Goal: Task Accomplishment & Management: Complete application form

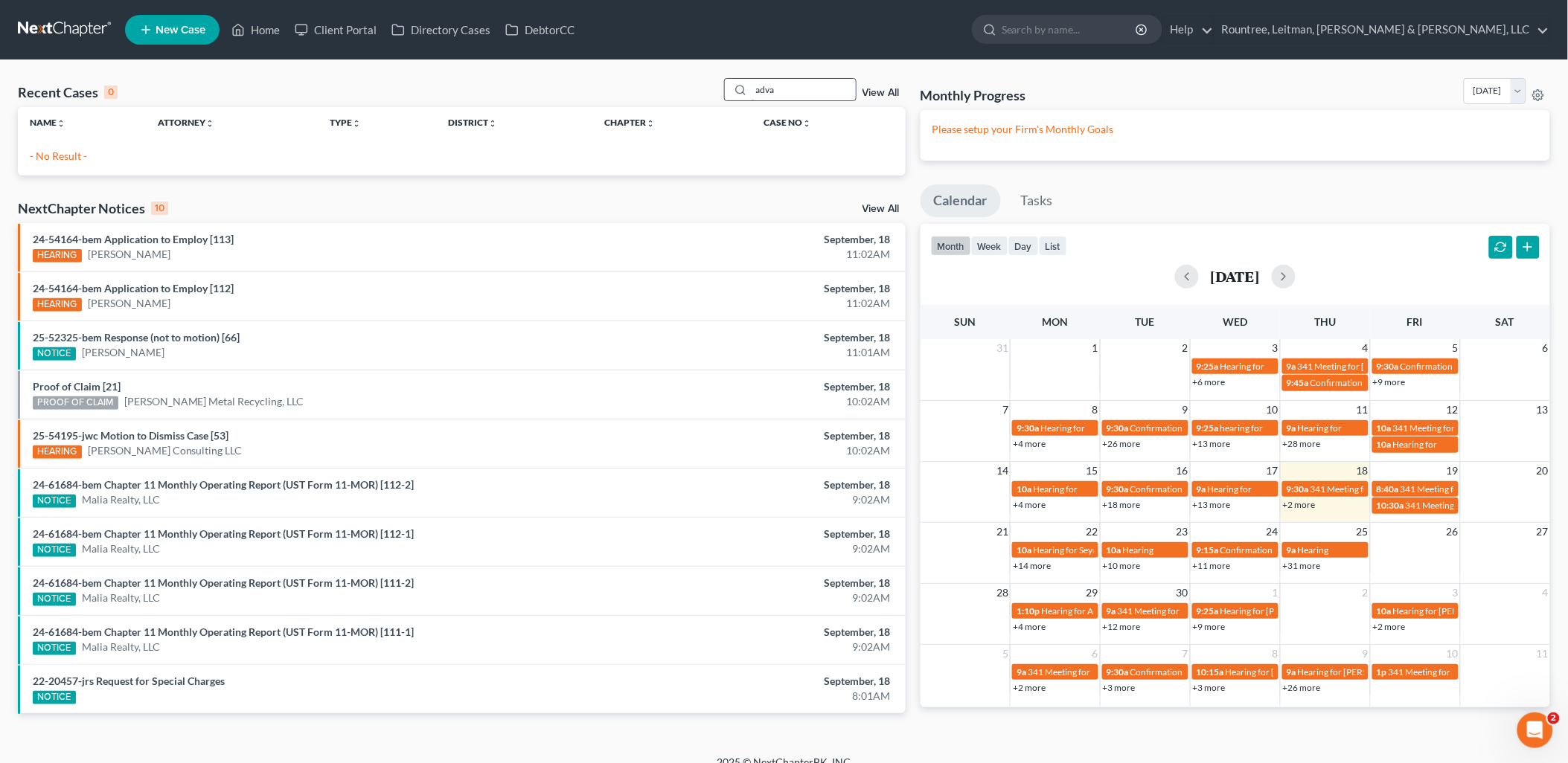
drag, startPoint x: 797, startPoint y: 92, endPoint x: 790, endPoint y: 86, distance: 9.2
click at [797, 92] on input "adva" at bounding box center [803, 89] width 104 height 21
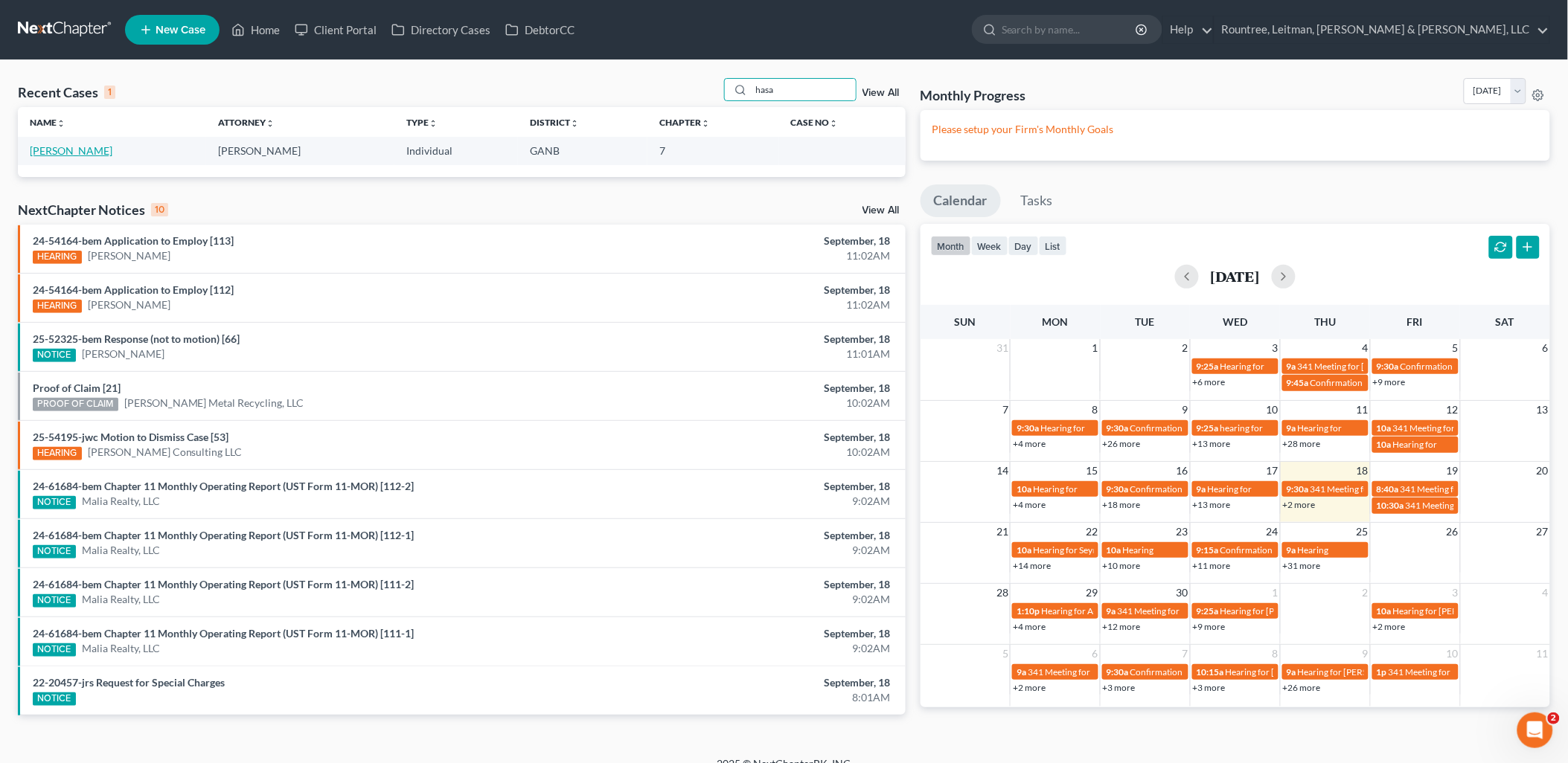
type input "hasa"
click at [68, 154] on link "[PERSON_NAME]" at bounding box center [71, 151] width 83 height 13
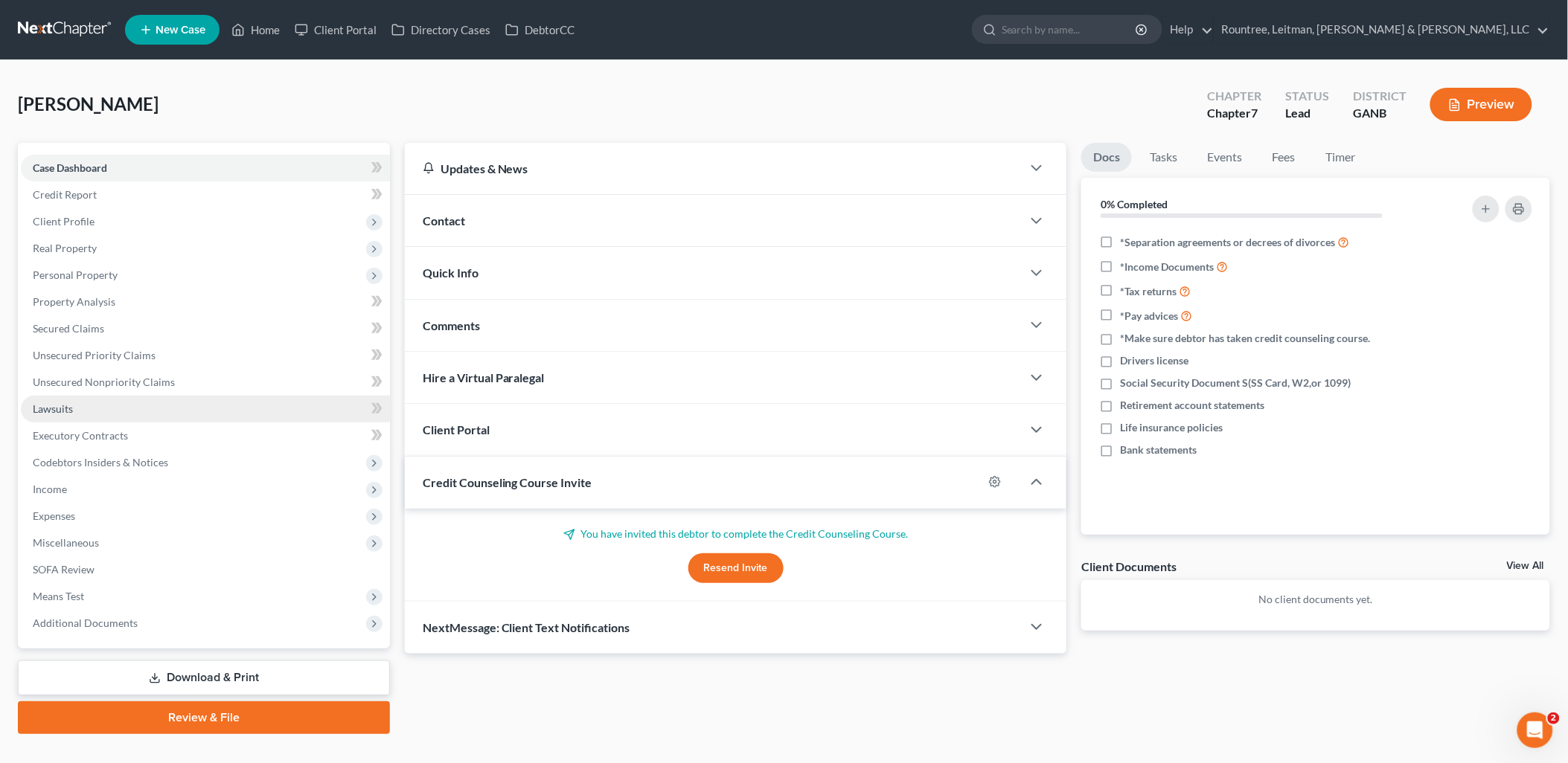
click at [142, 396] on link "Lawsuits" at bounding box center [205, 409] width 369 height 27
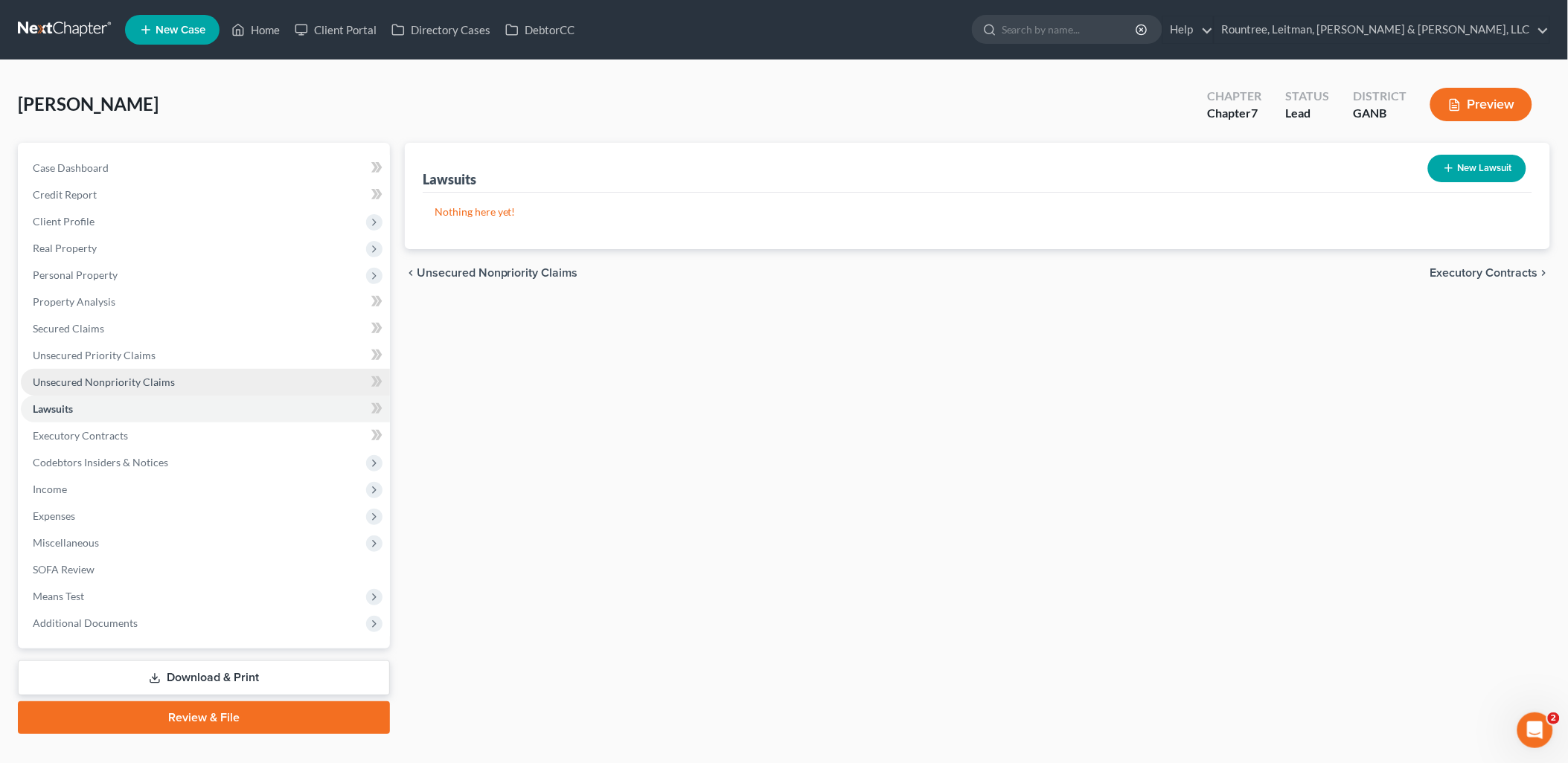
click at [155, 377] on span "Unsecured Nonpriority Claims" at bounding box center [104, 382] width 143 height 13
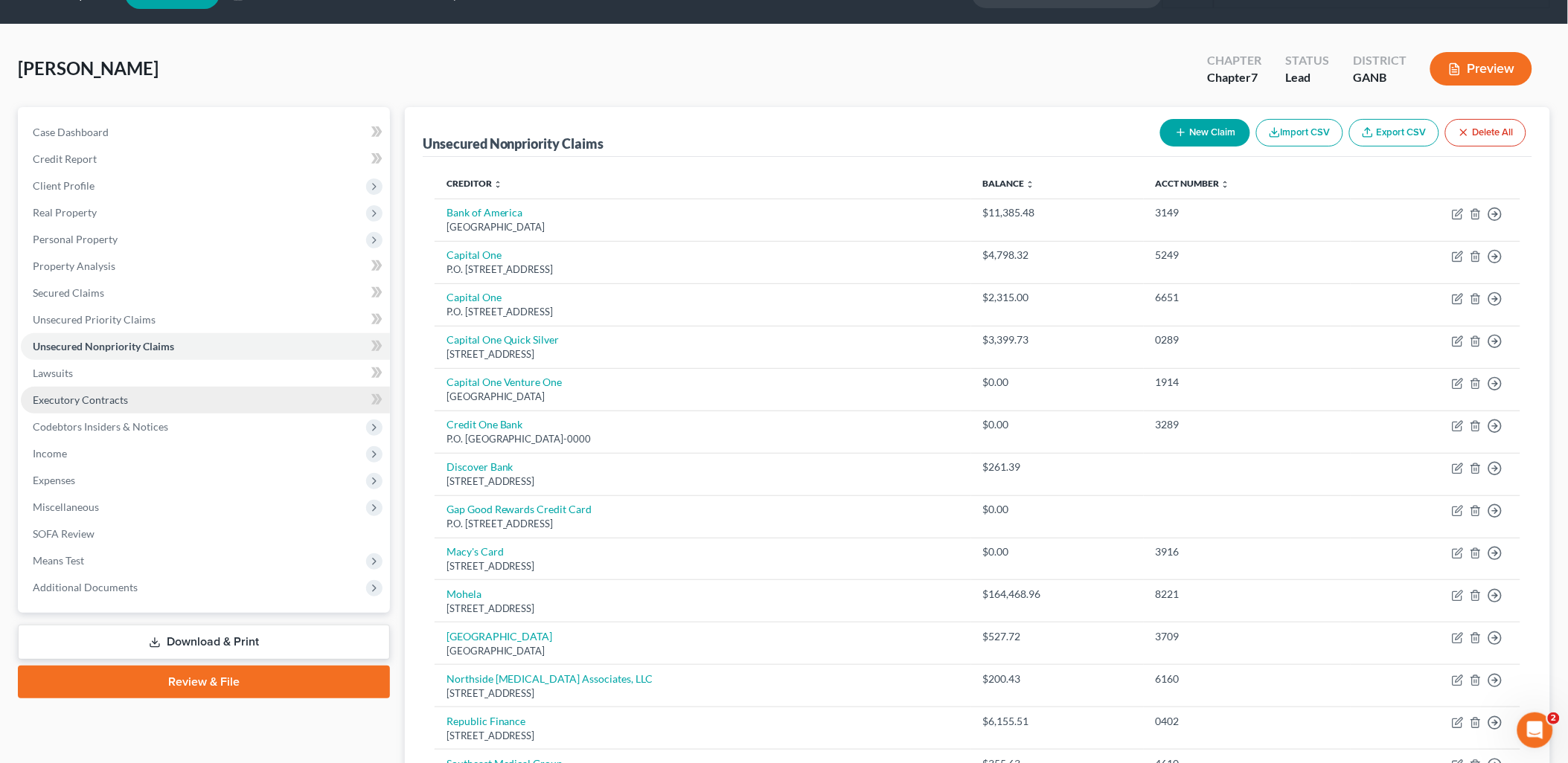
scroll to position [25, 0]
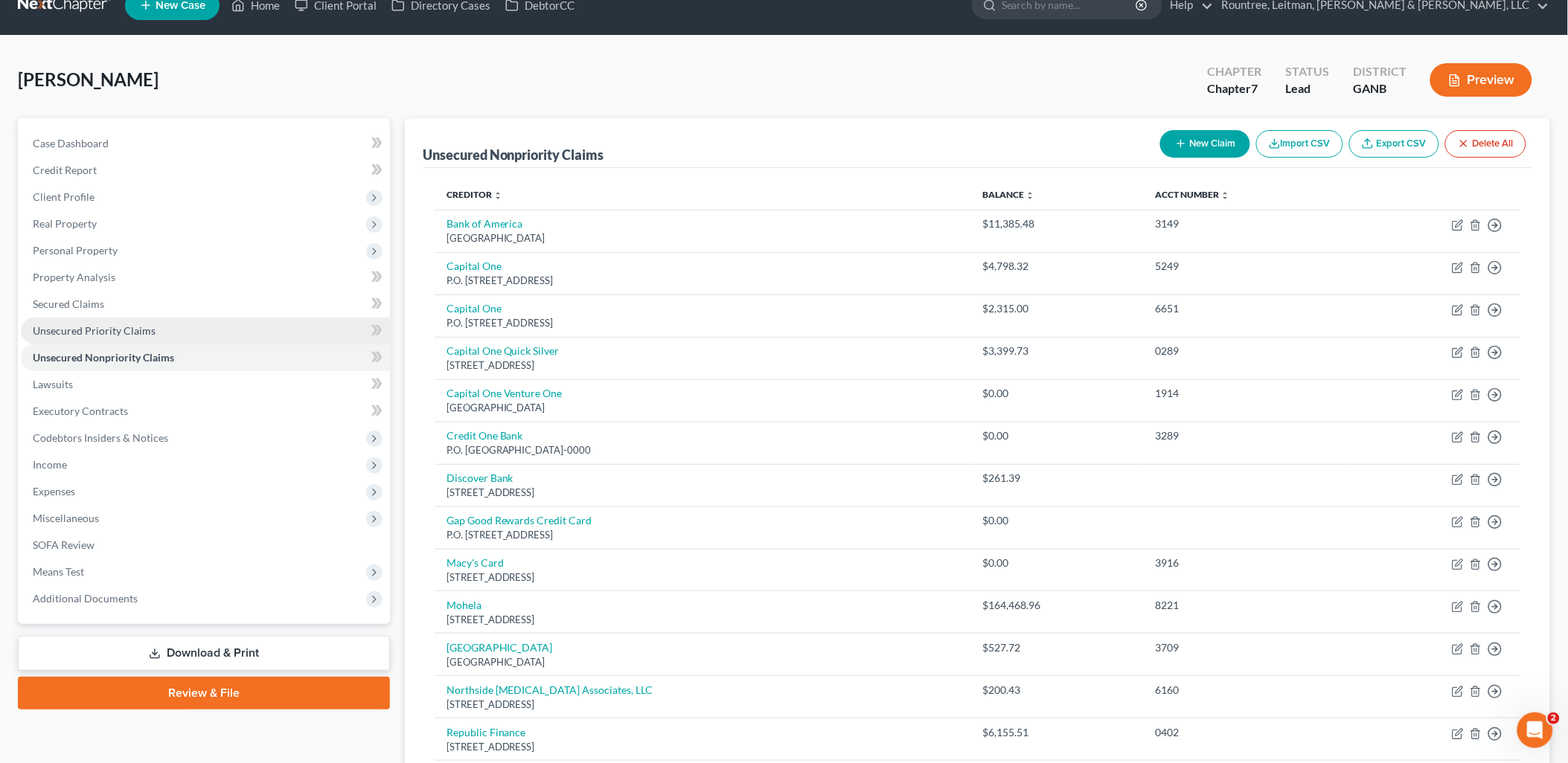
click at [194, 334] on link "Unsecured Priority Claims" at bounding box center [205, 331] width 369 height 27
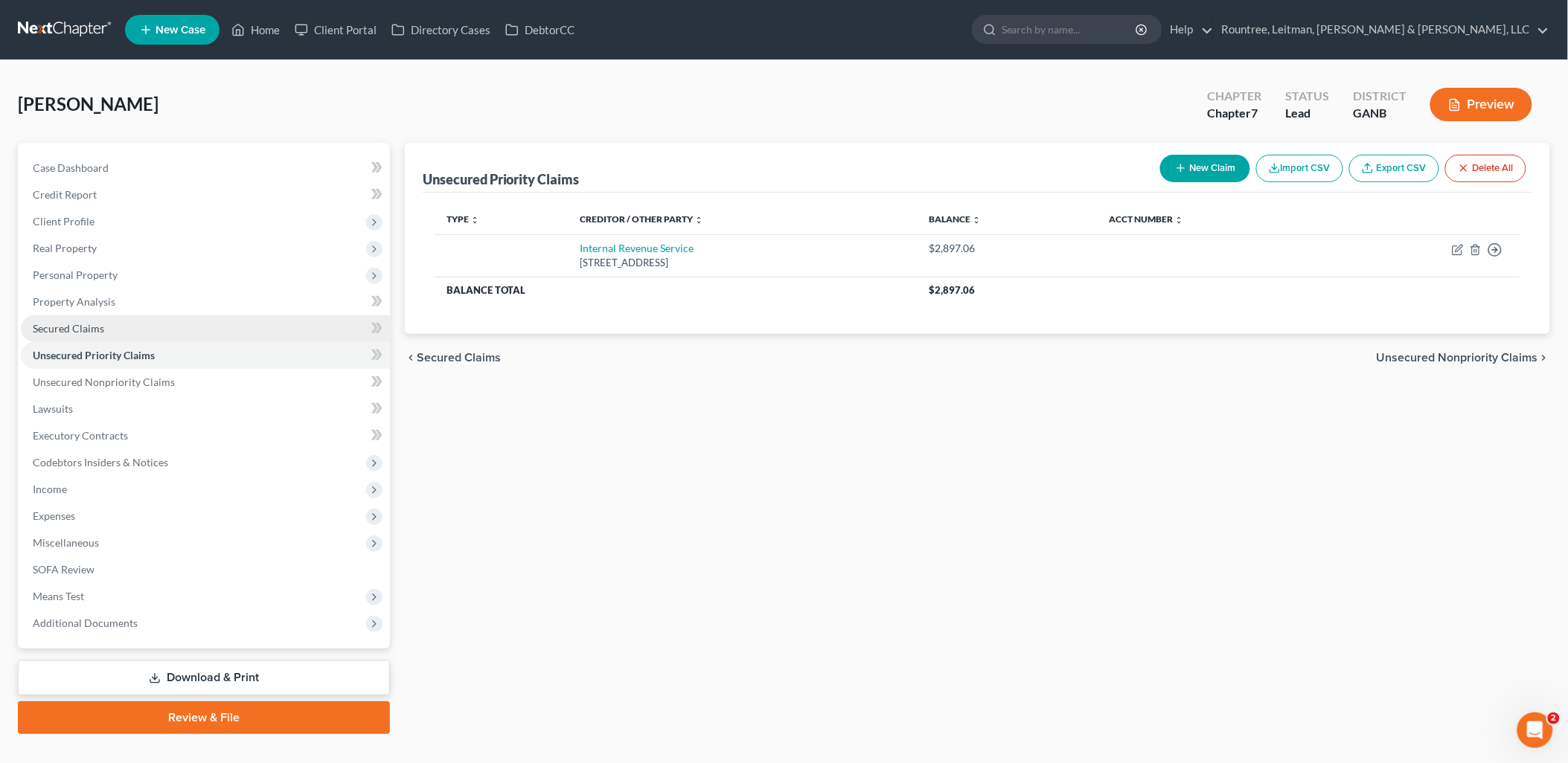
click at [189, 335] on link "Secured Claims" at bounding box center [205, 328] width 369 height 27
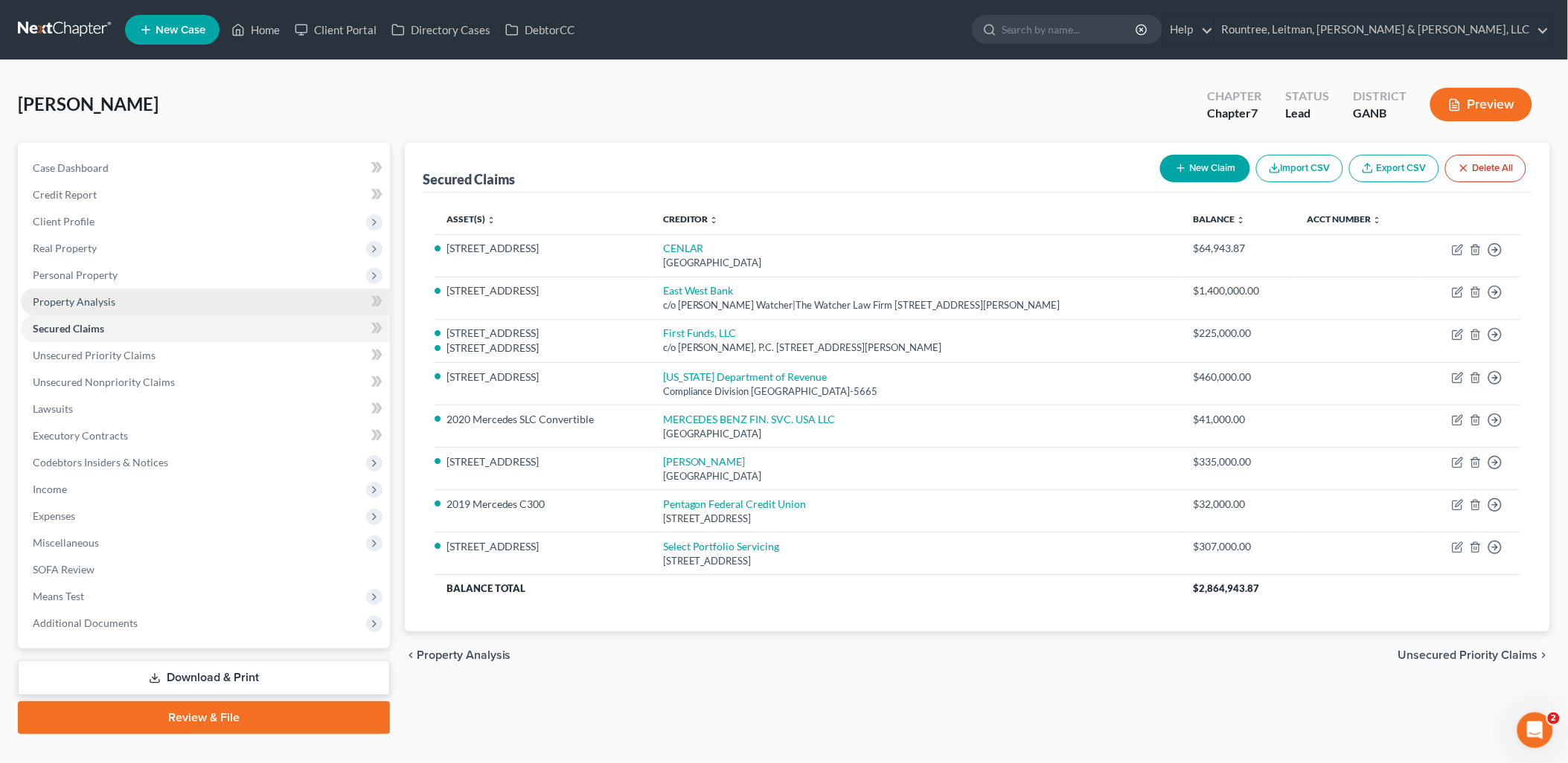
click at [115, 306] on link "Property Analysis" at bounding box center [205, 302] width 369 height 27
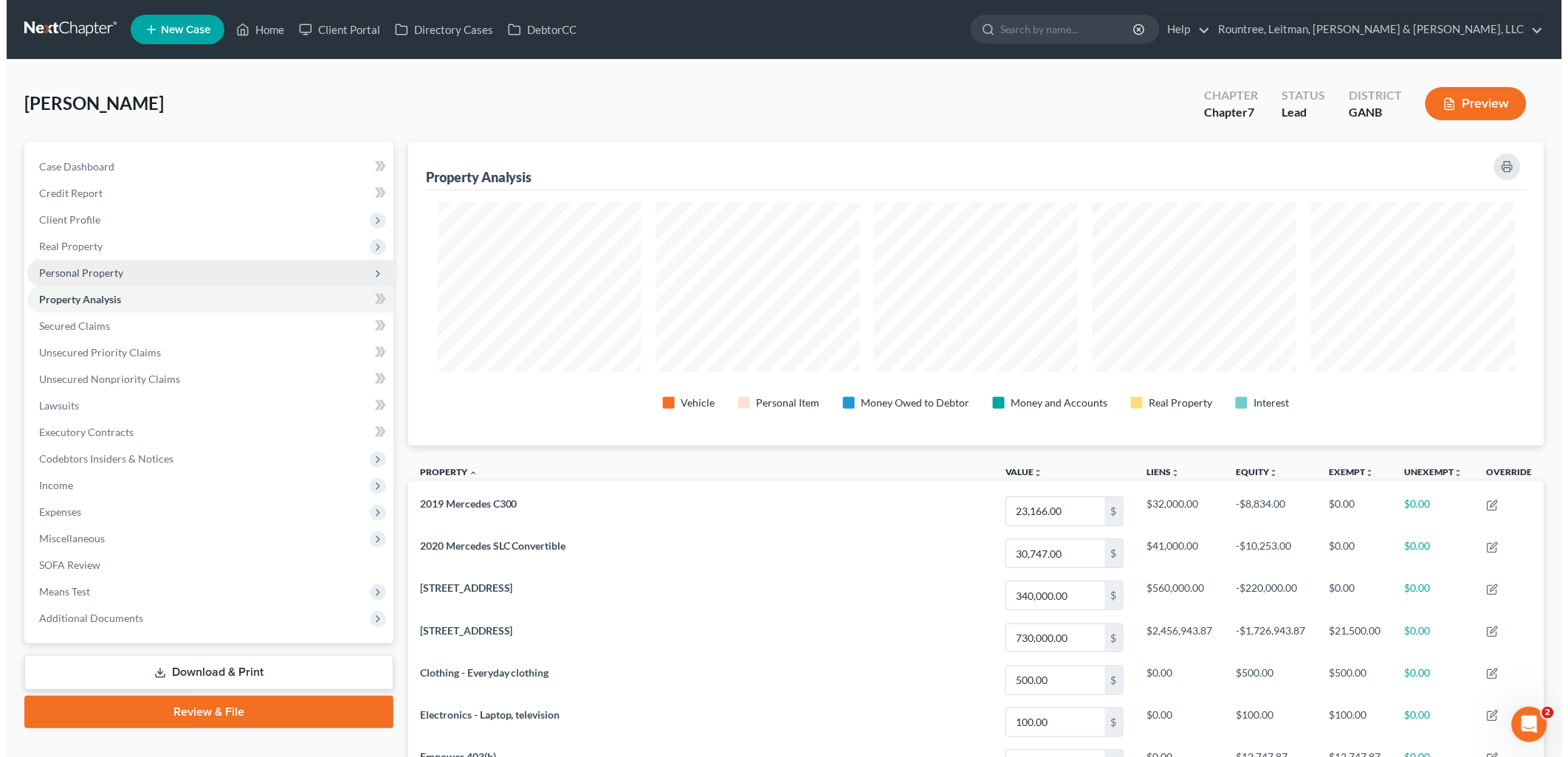
scroll to position [304, 1137]
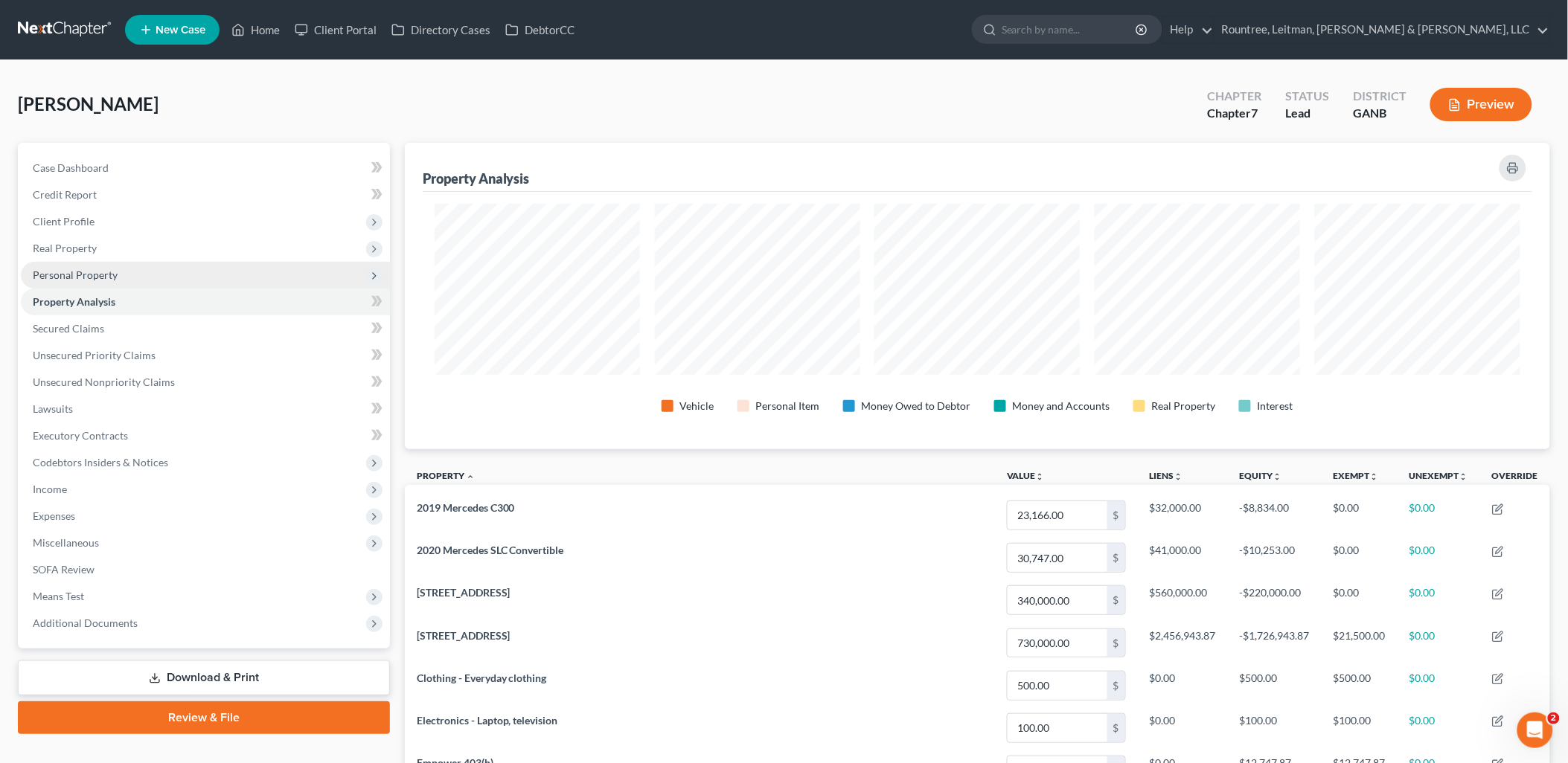
click at [119, 281] on span "Personal Property" at bounding box center [205, 275] width 369 height 27
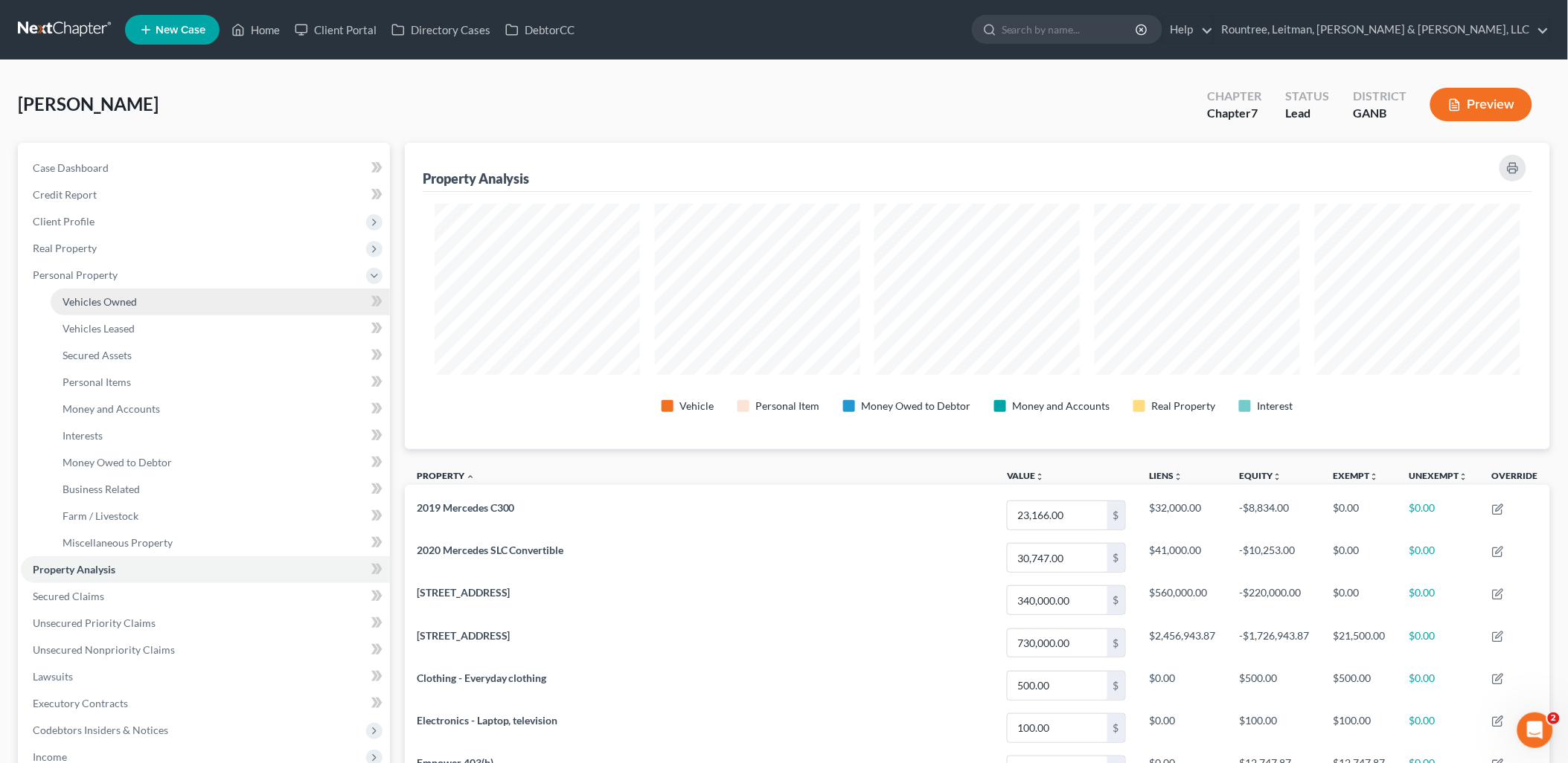
click at [123, 296] on span "Vehicles Owned" at bounding box center [99, 302] width 74 height 13
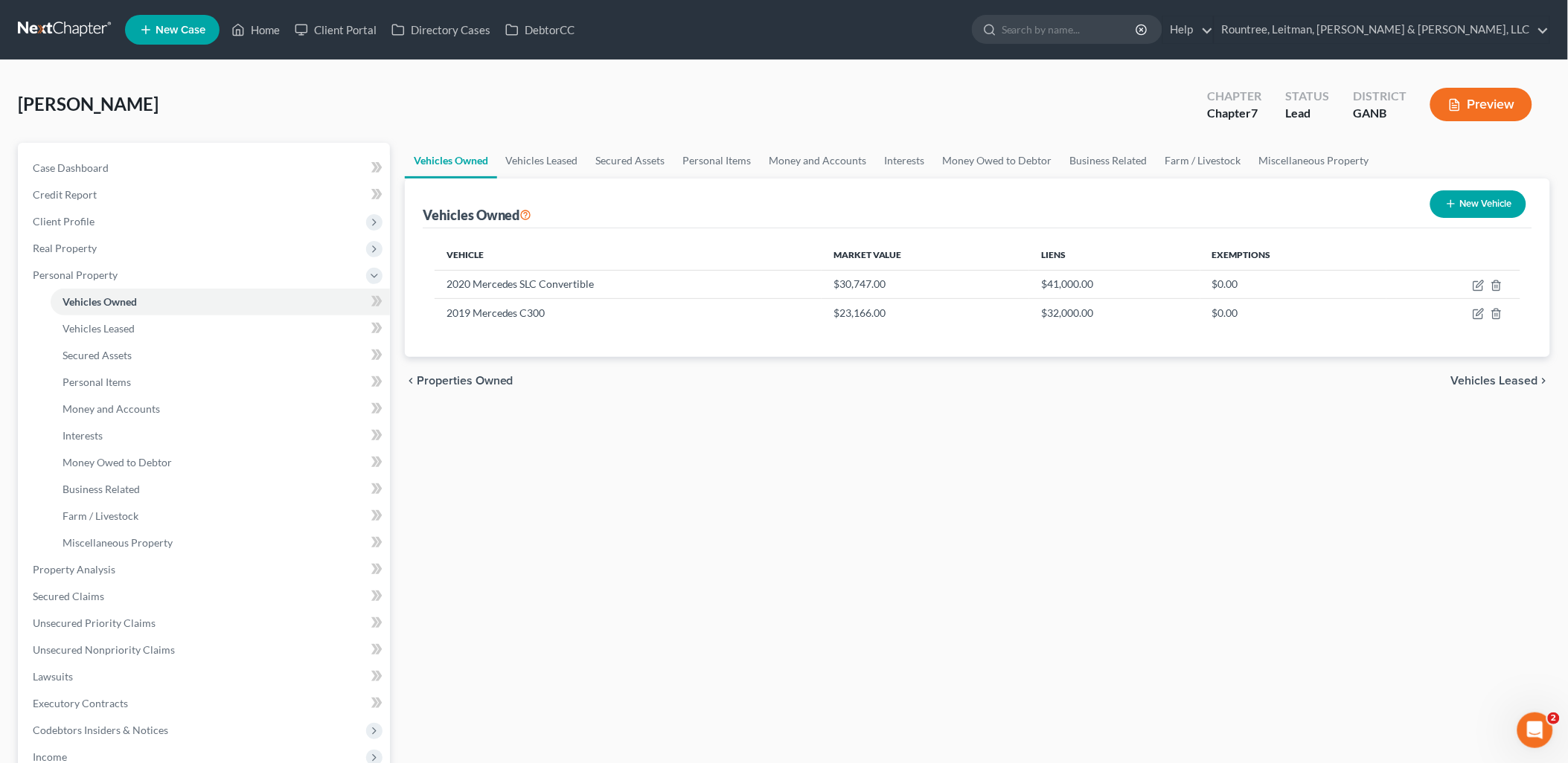
drag, startPoint x: 532, startPoint y: 384, endPoint x: 538, endPoint y: 465, distance: 81.2
click at [537, 466] on div "Vehicles Owned Vehicles Leased Secured Assets Personal Items Money and Accounts…" at bounding box center [978, 572] width 1161 height 860
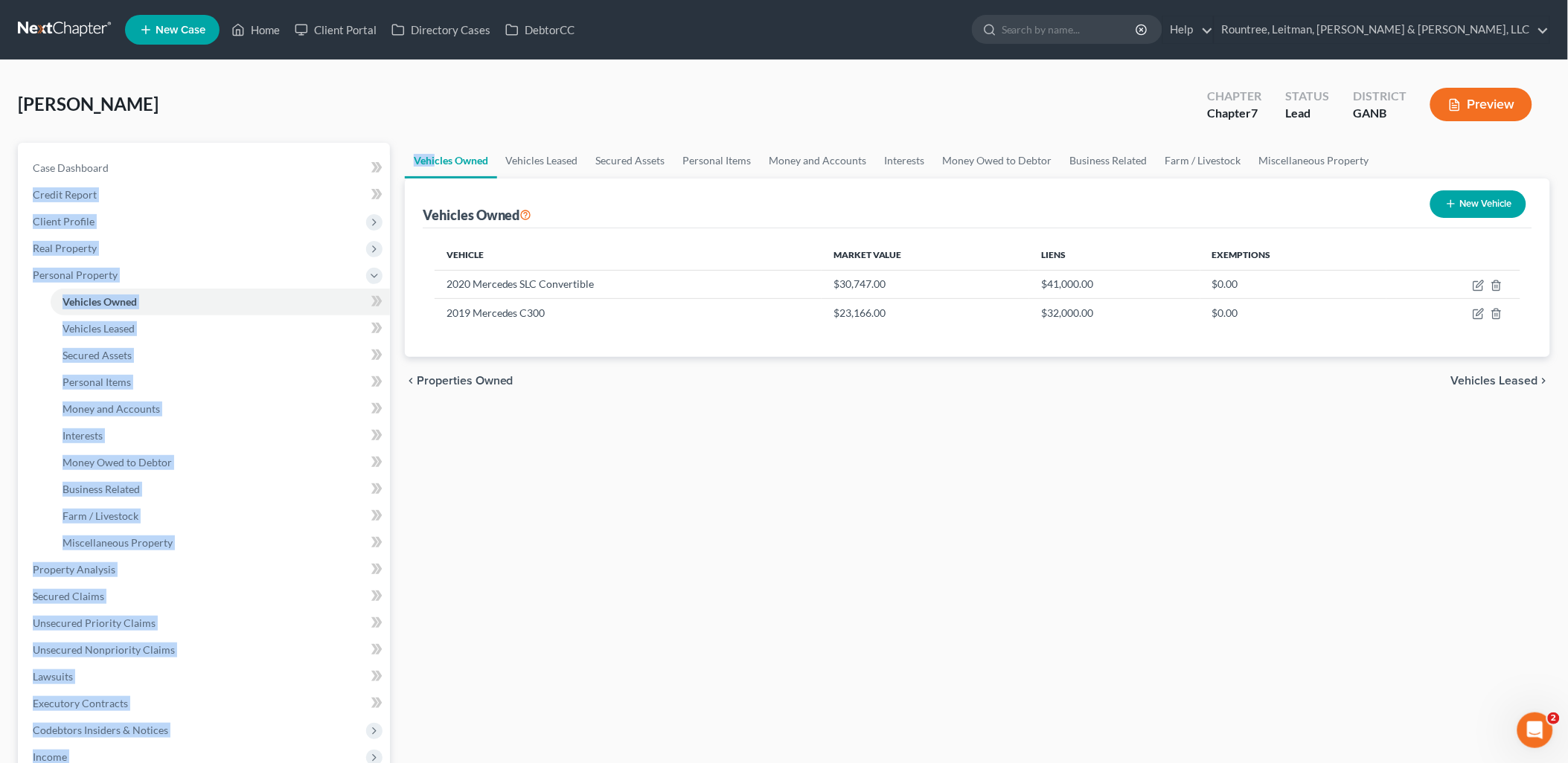
drag, startPoint x: 396, startPoint y: 156, endPoint x: 435, endPoint y: 162, distance: 39.5
click at [435, 162] on div "Petition Navigation Case Dashboard Payments Invoices Payments Payments Credit R…" at bounding box center [784, 572] width 1548 height 860
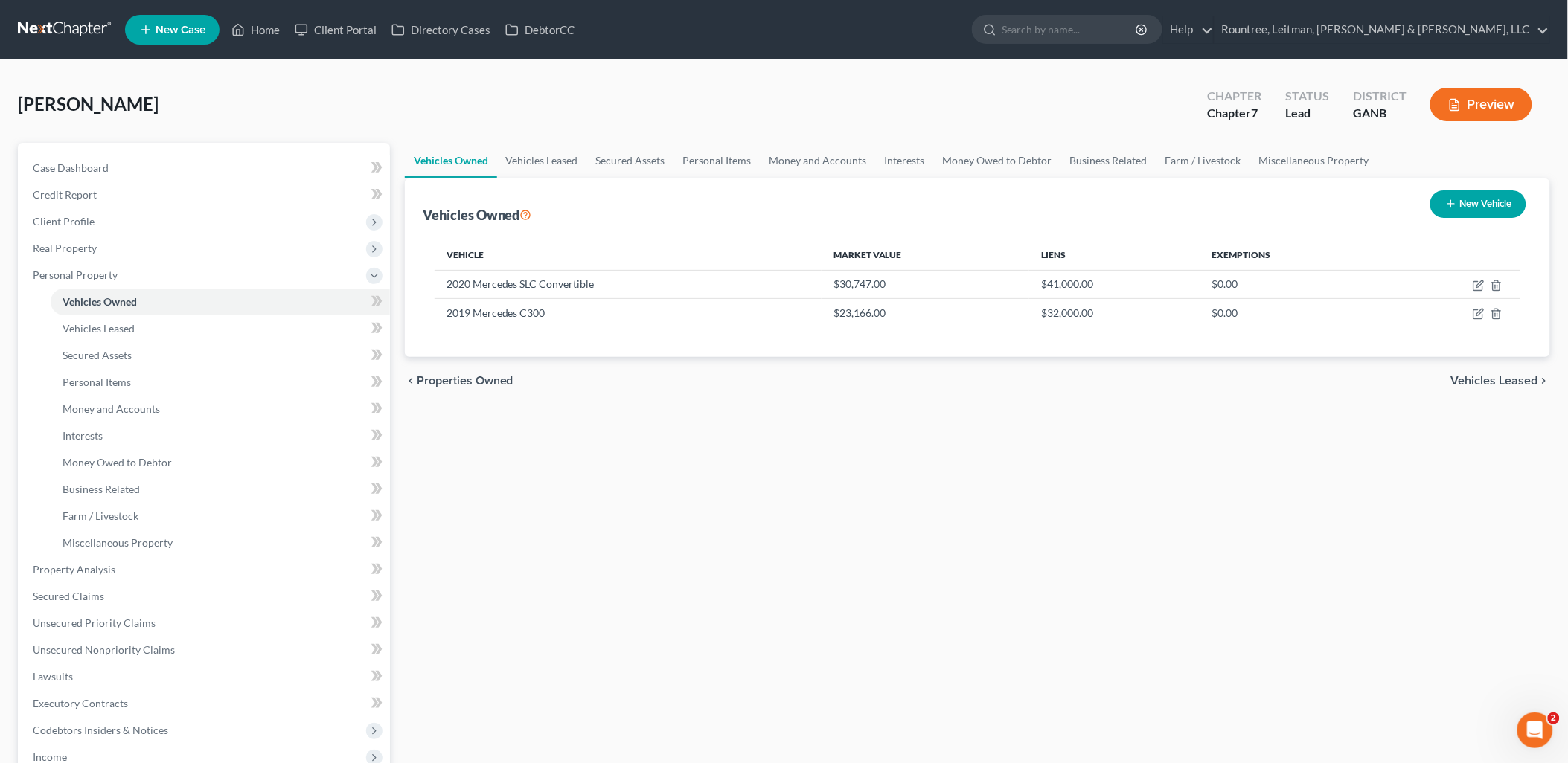
drag, startPoint x: 435, startPoint y: 162, endPoint x: 413, endPoint y: 123, distance: 44.8
click at [413, 123] on div "[PERSON_NAME] Upgraded Chapter Chapter 7 Status Lead District GANB Preview" at bounding box center [784, 110] width 1532 height 64
drag, startPoint x: 400, startPoint y: 158, endPoint x: 493, endPoint y: 162, distance: 93.1
click at [493, 162] on div "Vehicles Owned Vehicles Leased Secured Assets Personal Items Money and Accounts…" at bounding box center [978, 572] width 1161 height 860
drag, startPoint x: 493, startPoint y: 162, endPoint x: 420, endPoint y: 136, distance: 77.5
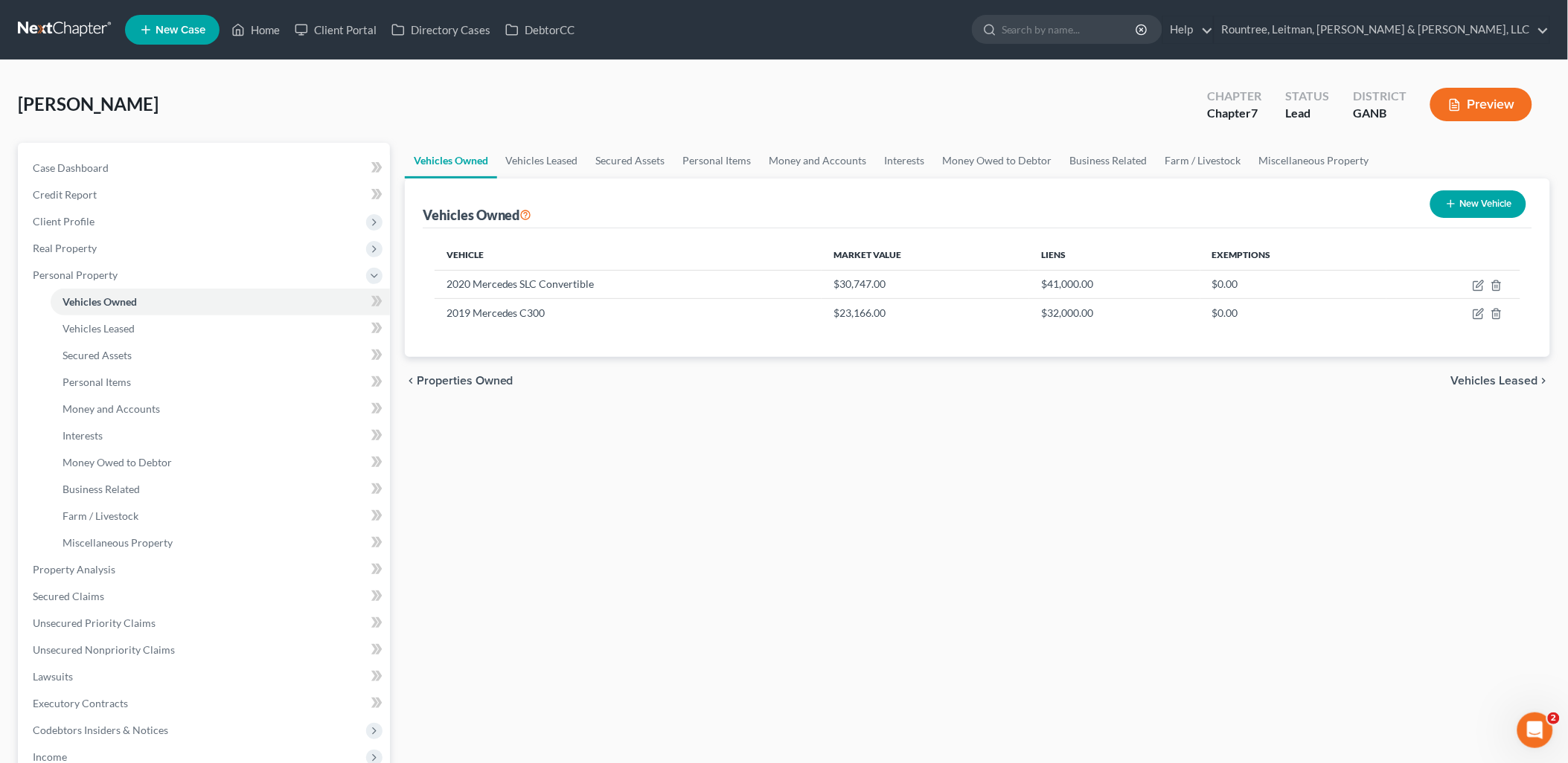
click at [420, 136] on div "[PERSON_NAME] Upgraded Chapter Chapter 7 Status Lead District GANB Preview" at bounding box center [784, 110] width 1532 height 64
click at [192, 325] on link "Vehicles Leased" at bounding box center [220, 328] width 339 height 27
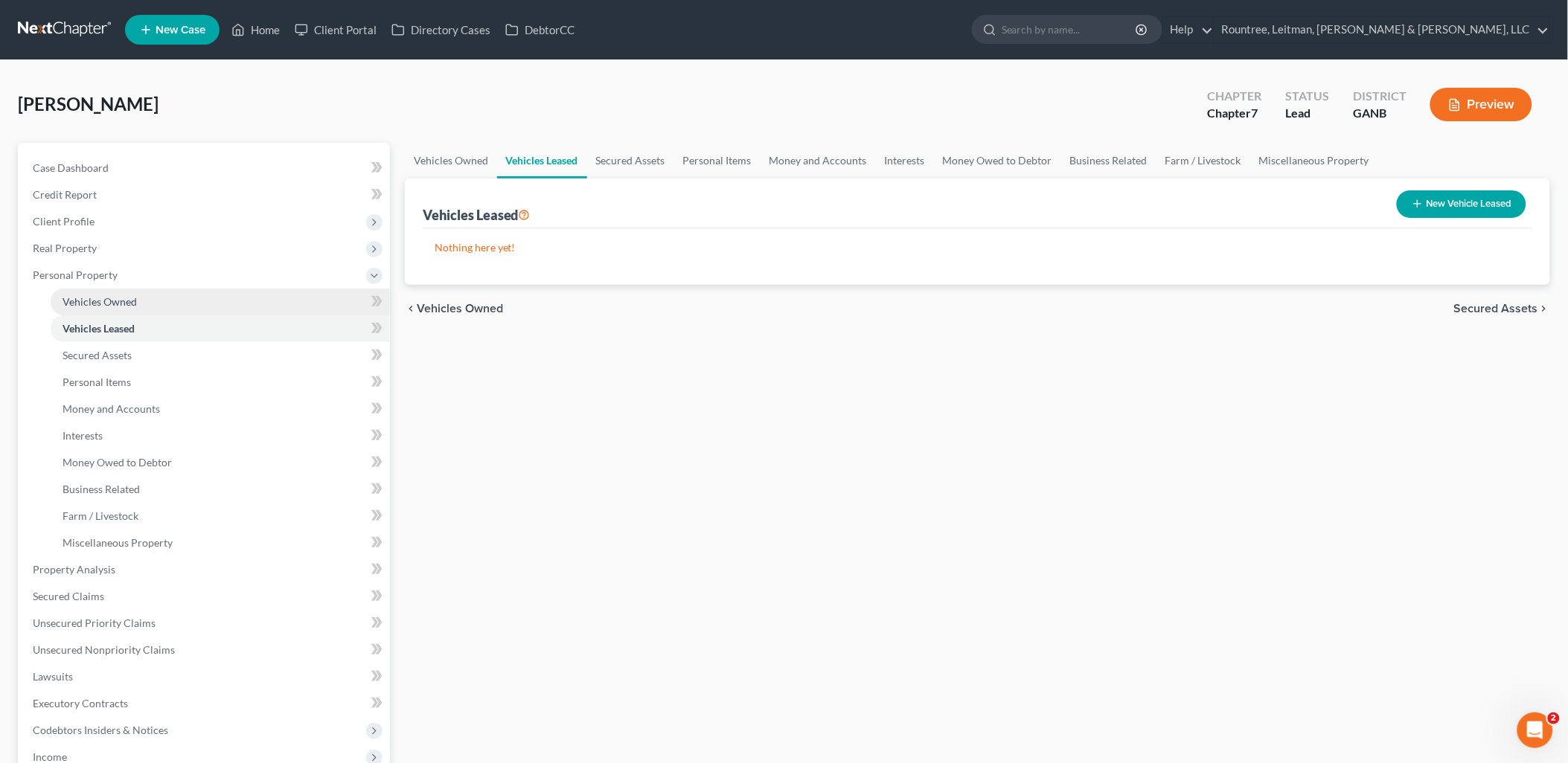
click at [171, 310] on link "Vehicles Owned" at bounding box center [220, 302] width 339 height 27
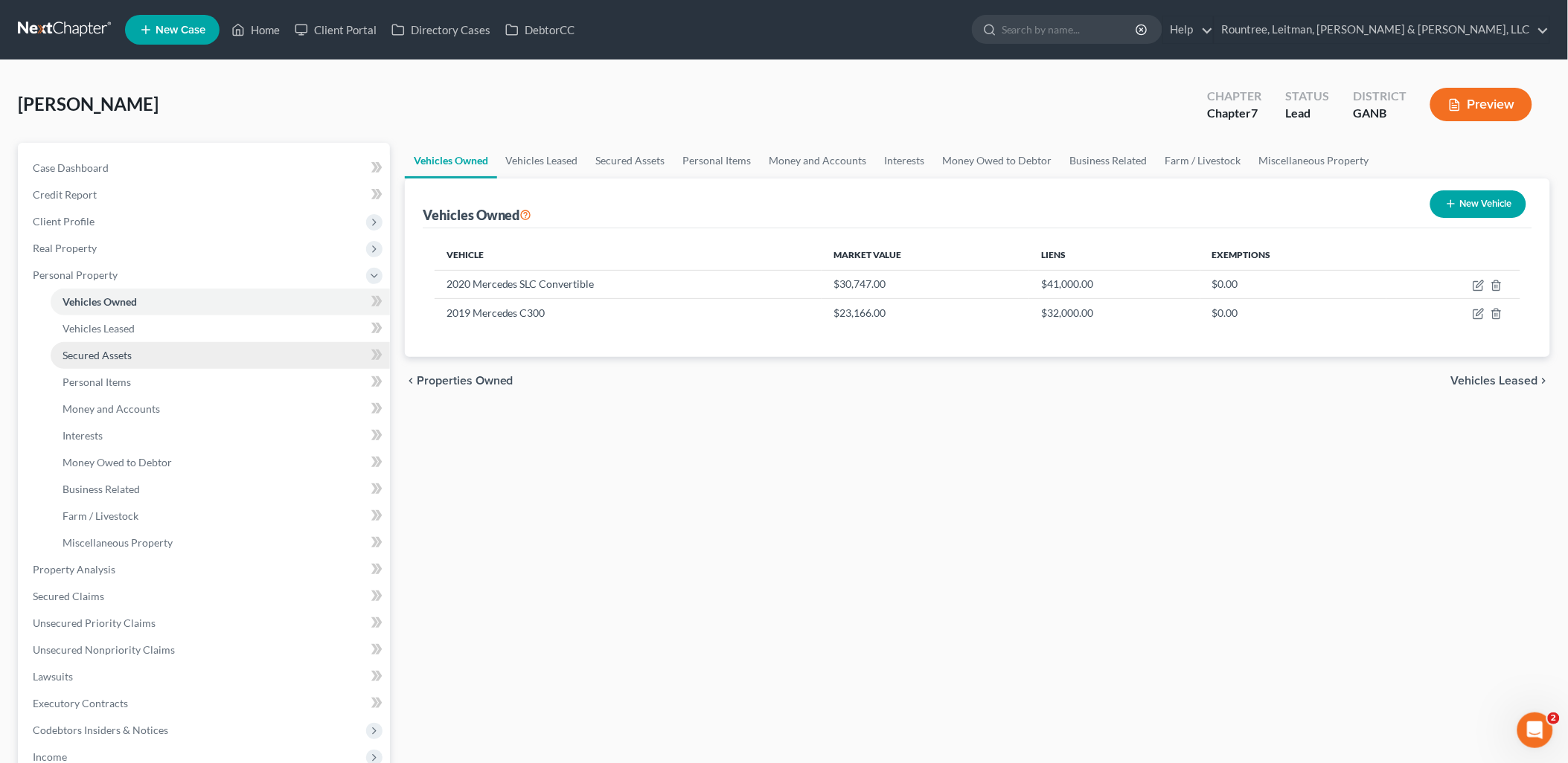
click at [166, 349] on link "Secured Assets" at bounding box center [220, 355] width 339 height 27
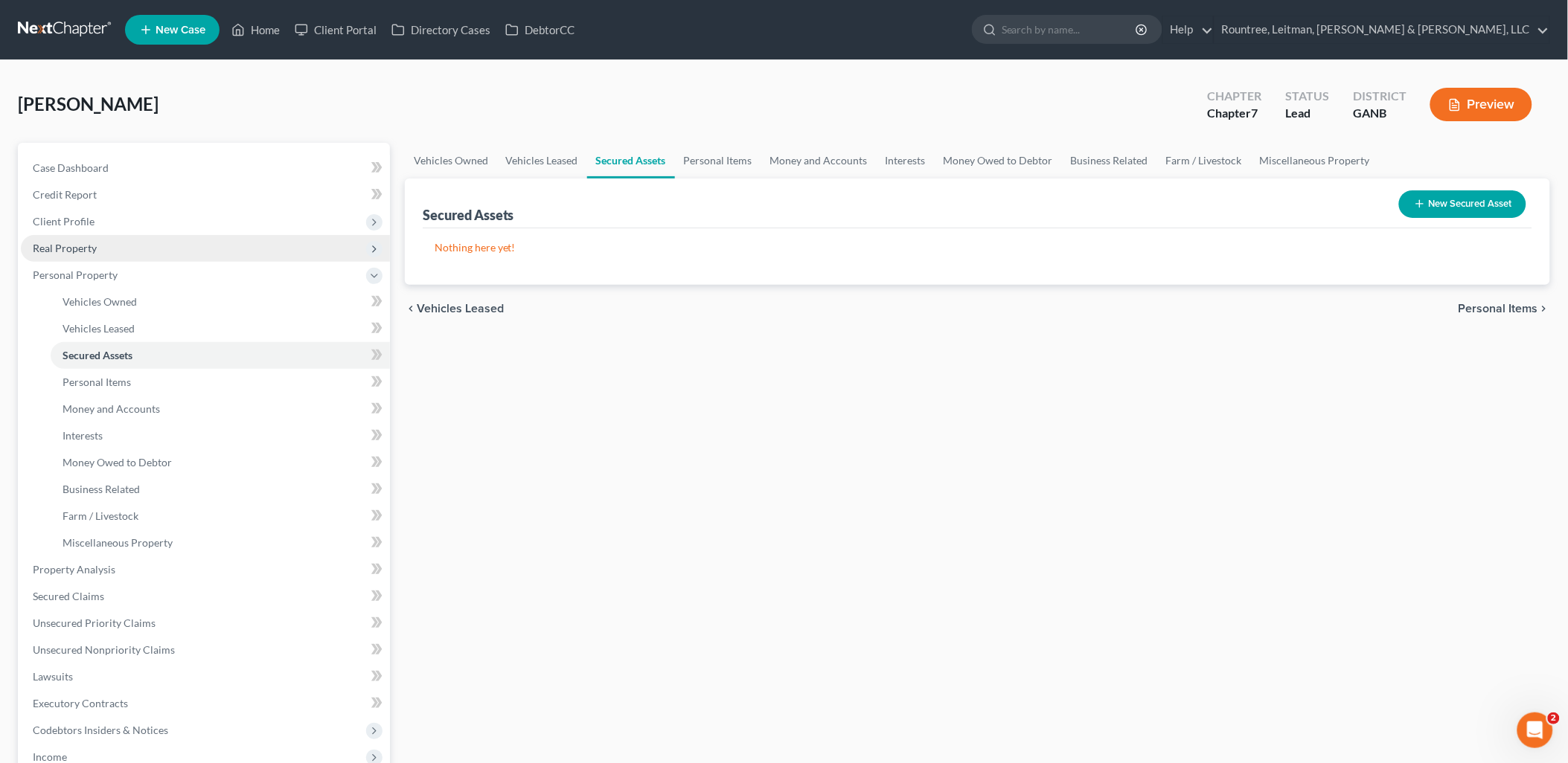
click at [127, 247] on span "Real Property" at bounding box center [205, 248] width 369 height 27
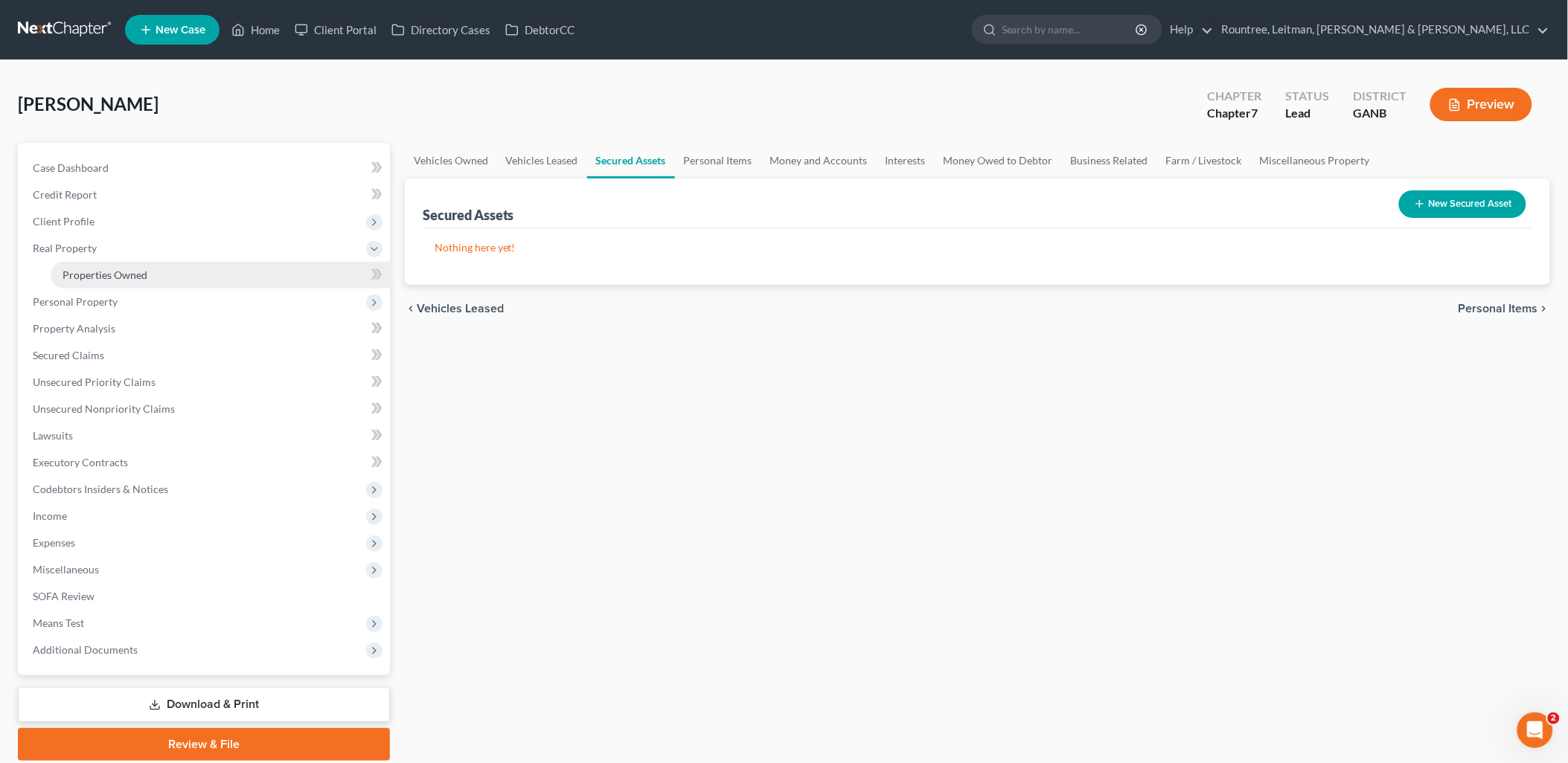
click at [132, 272] on span "Properties Owned" at bounding box center [105, 275] width 85 height 13
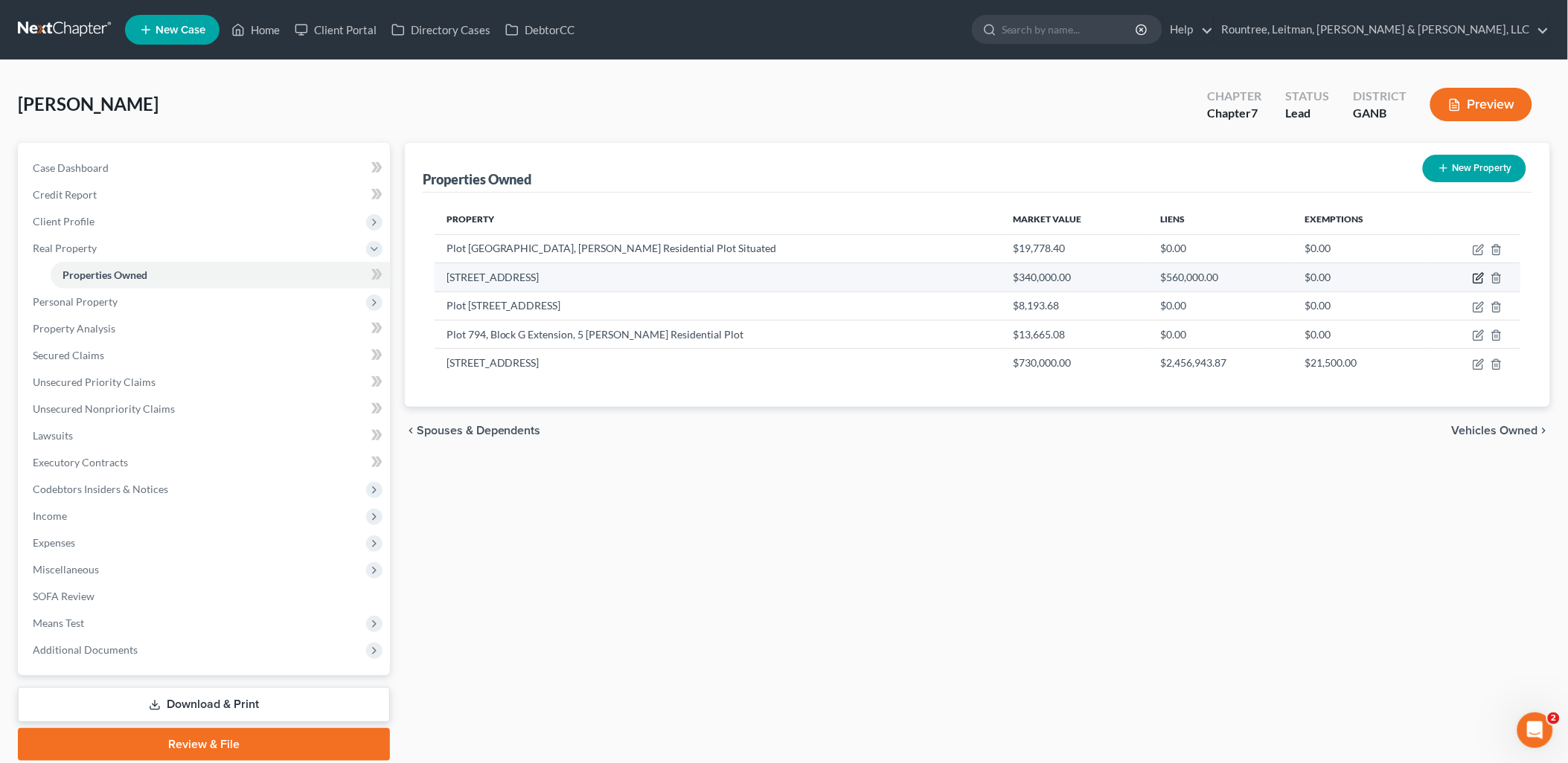
click at [1477, 275] on icon "button" at bounding box center [1478, 279] width 9 height 9
select select "10"
select select "3"
select select "6"
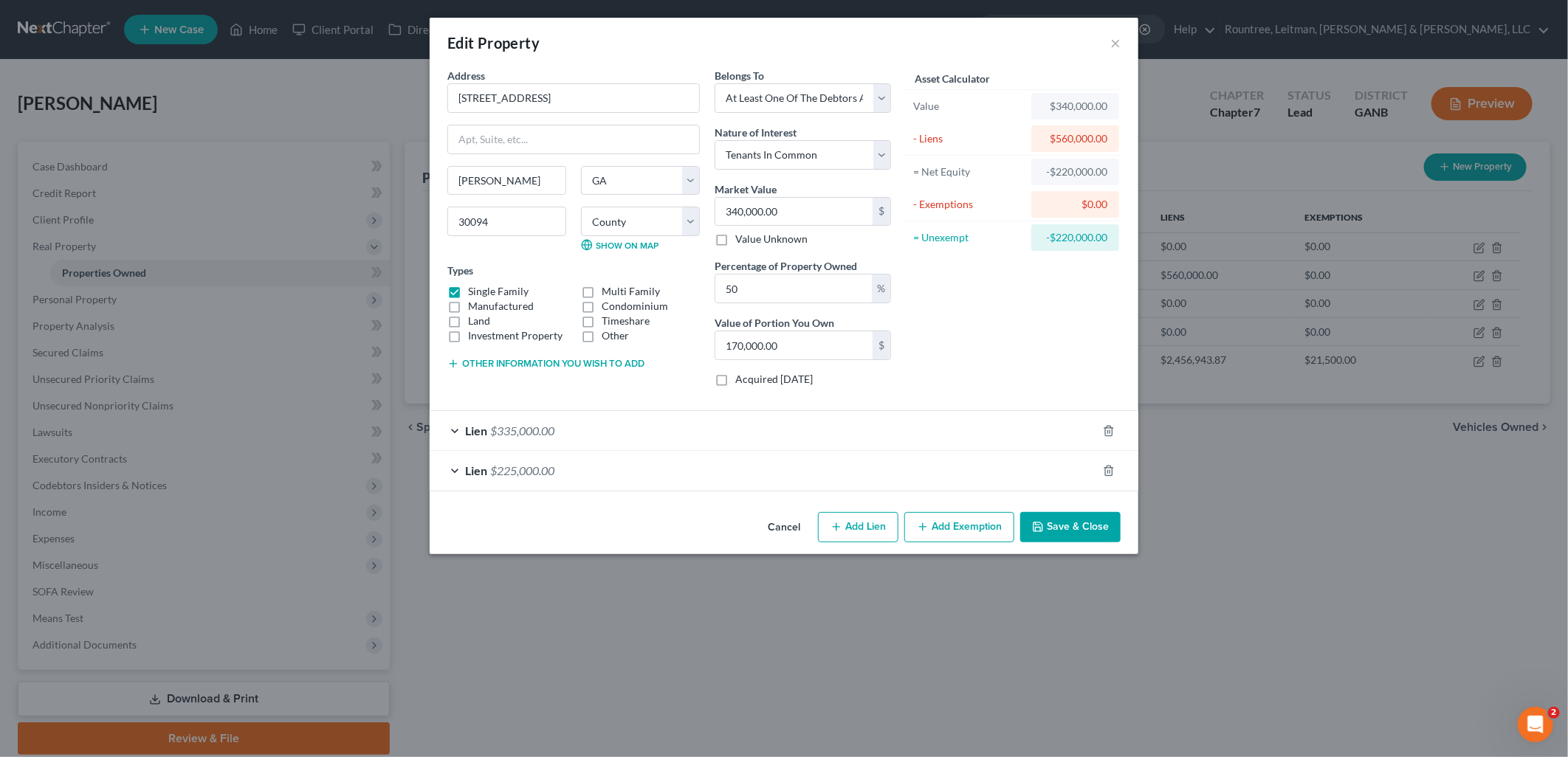
click at [735, 384] on label "Acquired [DATE]" at bounding box center [774, 379] width 78 height 15
click at [742, 381] on input "Acquired [DATE]" at bounding box center [746, 377] width 10 height 10
checkbox input "true"
click at [1087, 530] on button "Save & Close" at bounding box center [1070, 528] width 100 height 31
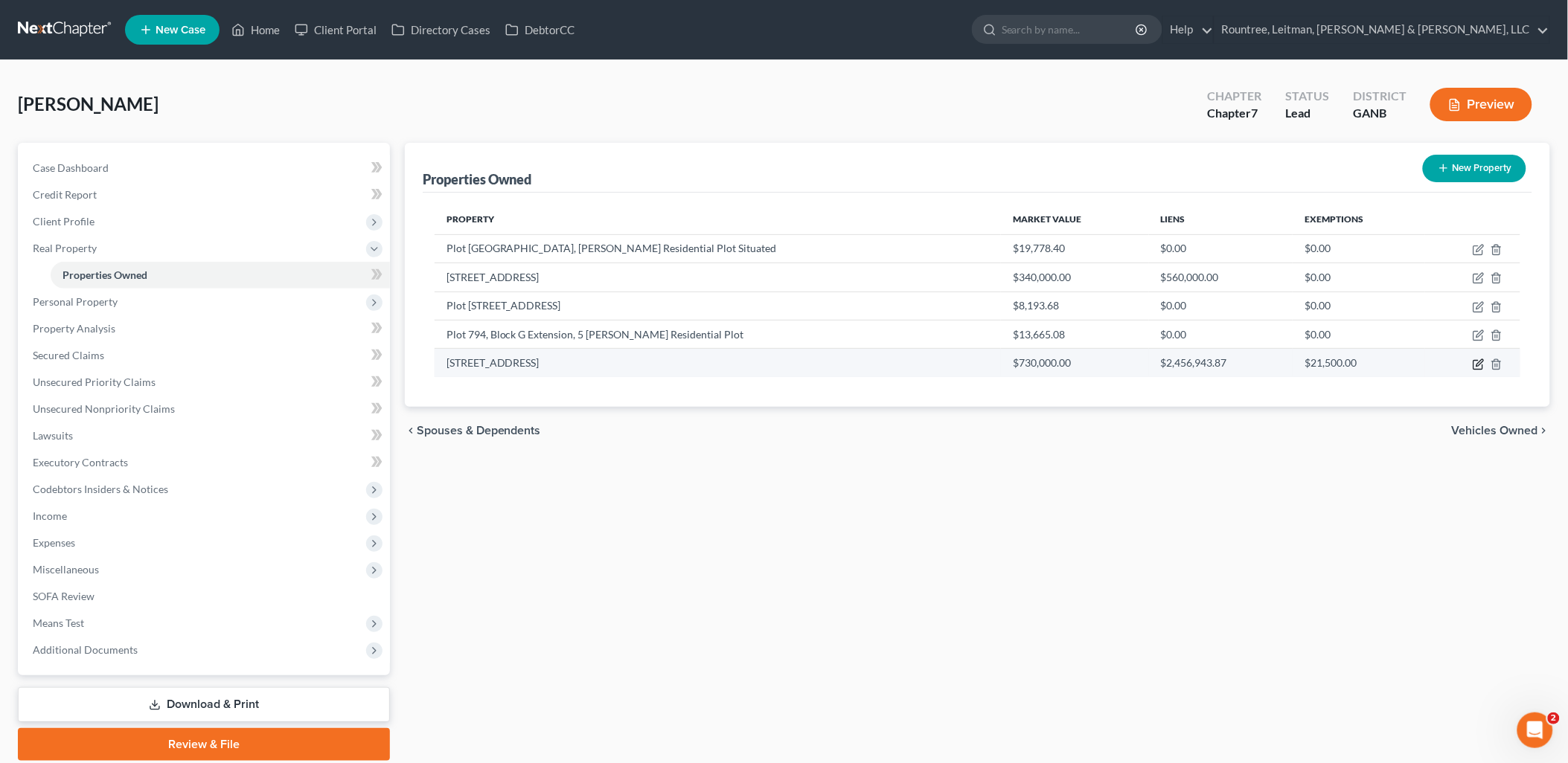
click at [1479, 367] on icon "button" at bounding box center [1479, 364] width 12 height 12
select select "10"
select select "42"
select select "0"
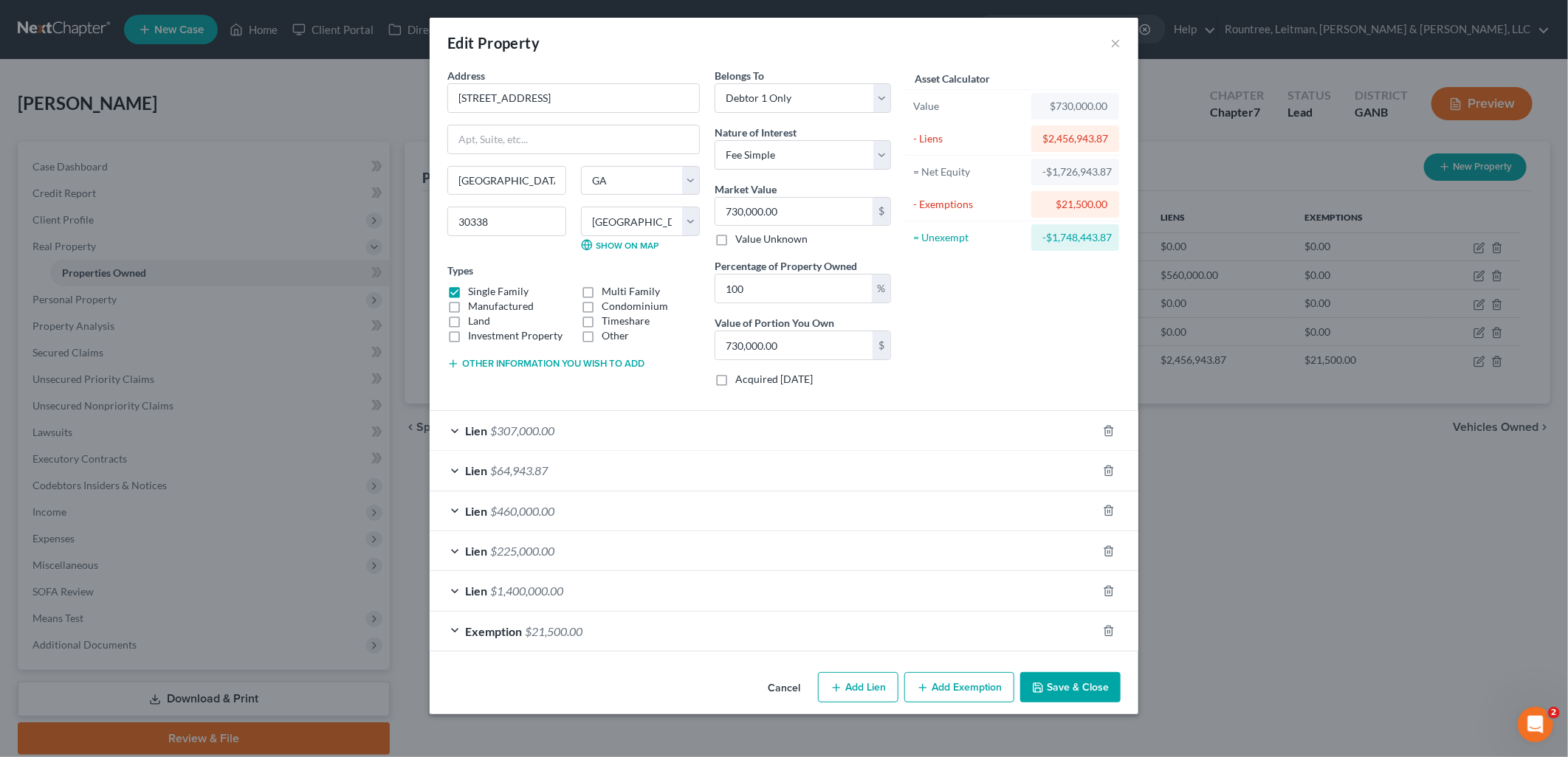
click at [675, 579] on div "Lien $1,400,000.00" at bounding box center [763, 590] width 668 height 39
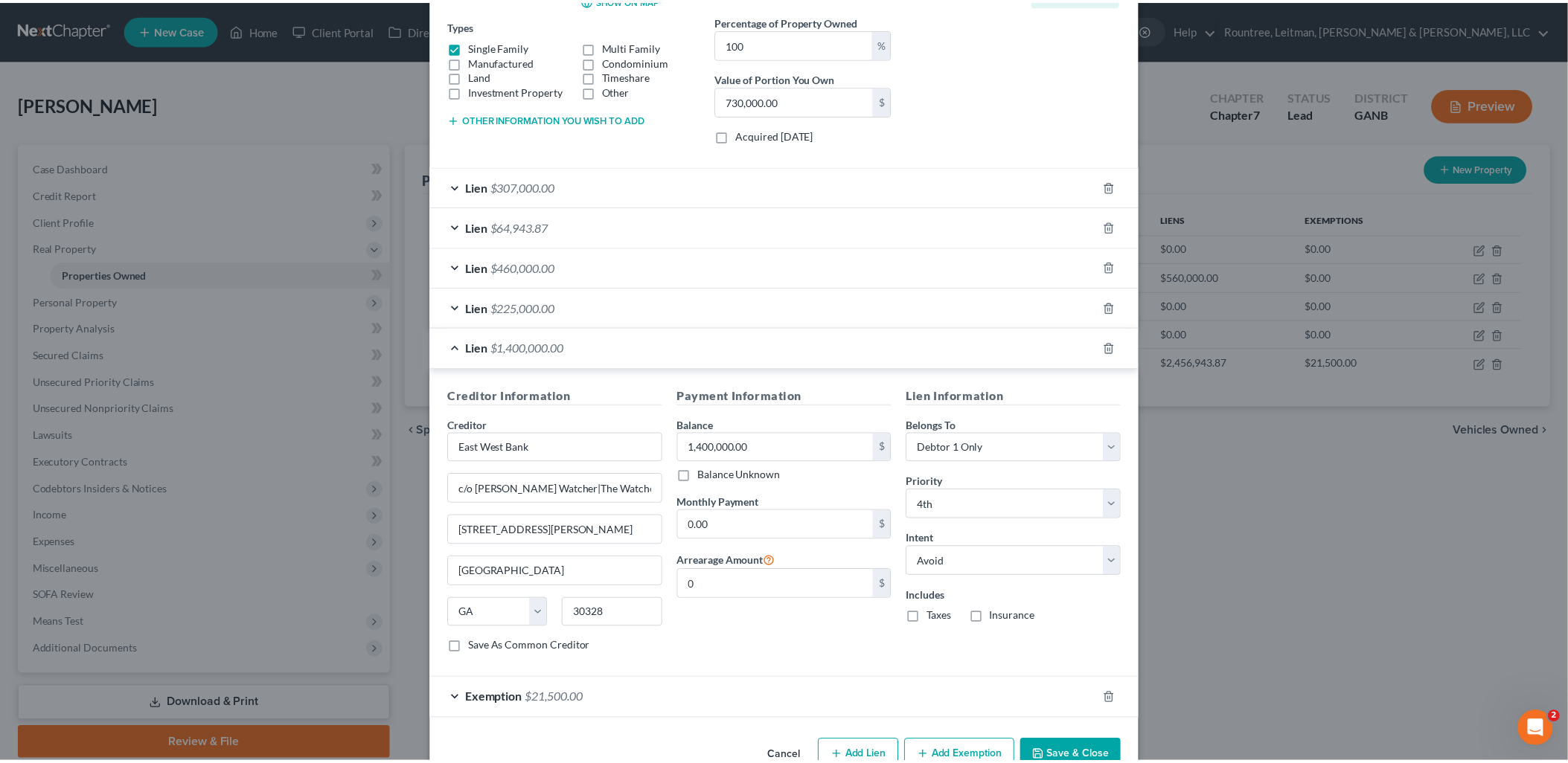
scroll to position [287, 0]
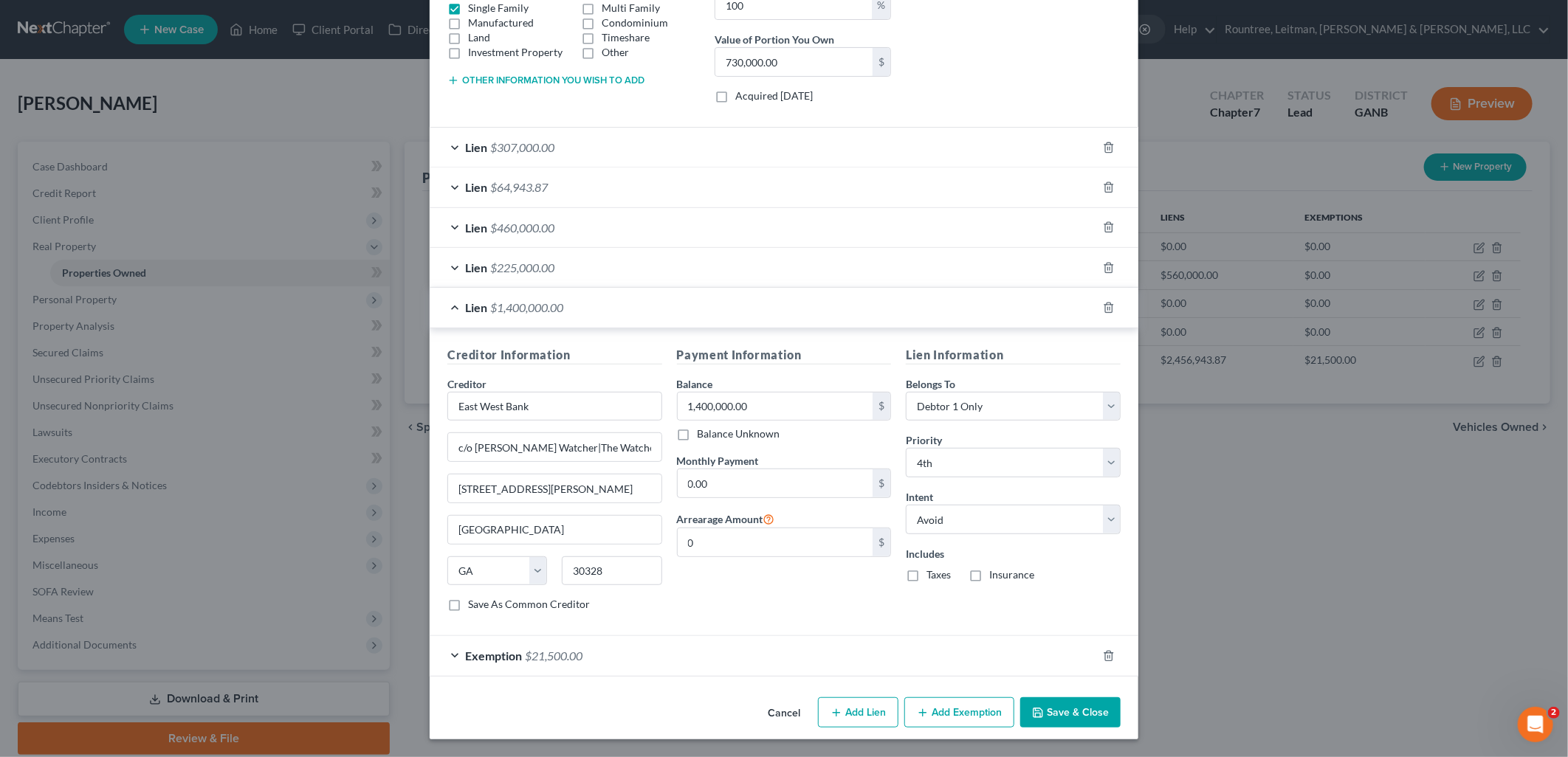
click at [761, 717] on button "Cancel" at bounding box center [784, 713] width 57 height 29
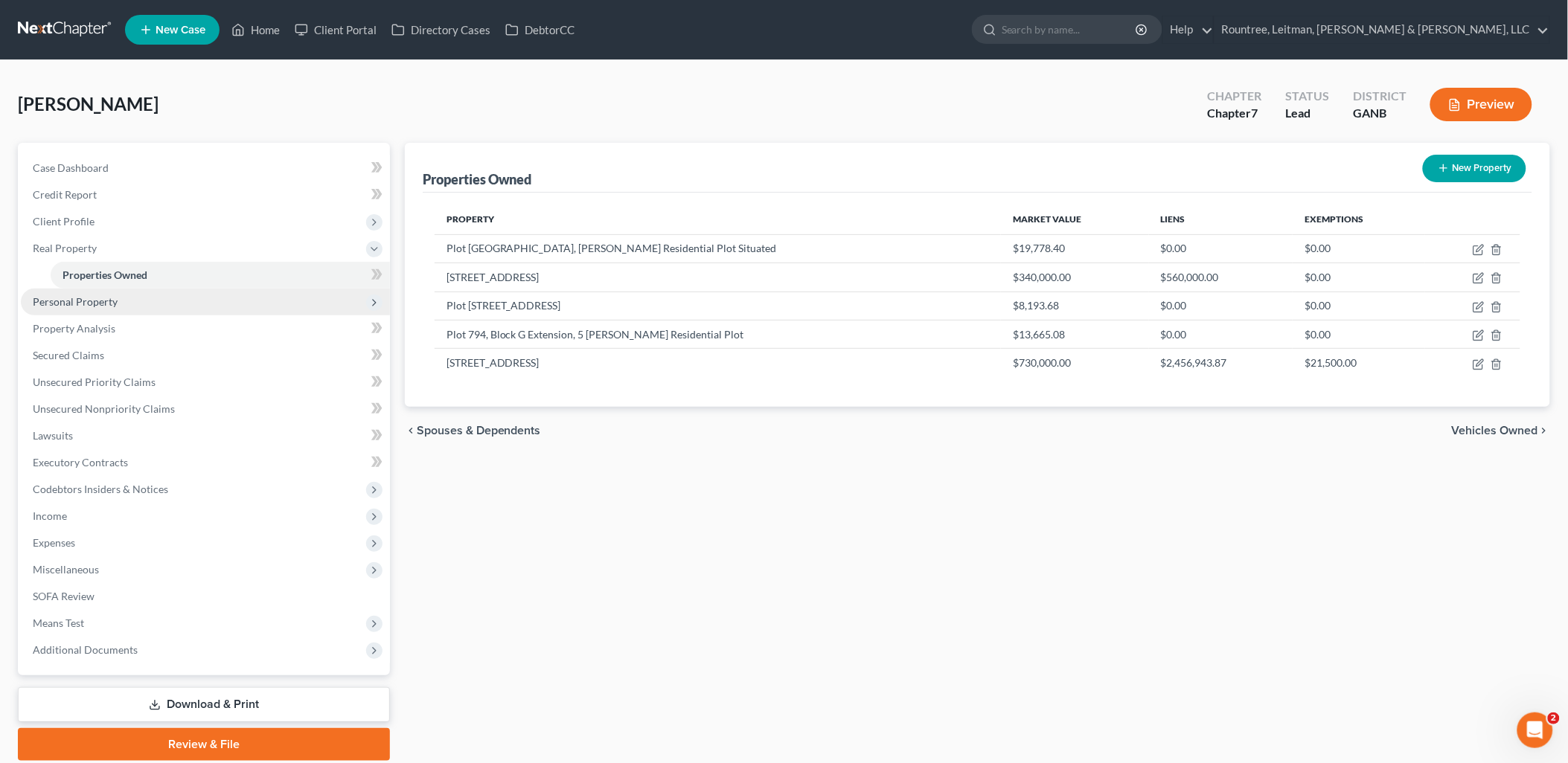
click at [176, 291] on span "Personal Property" at bounding box center [205, 302] width 369 height 27
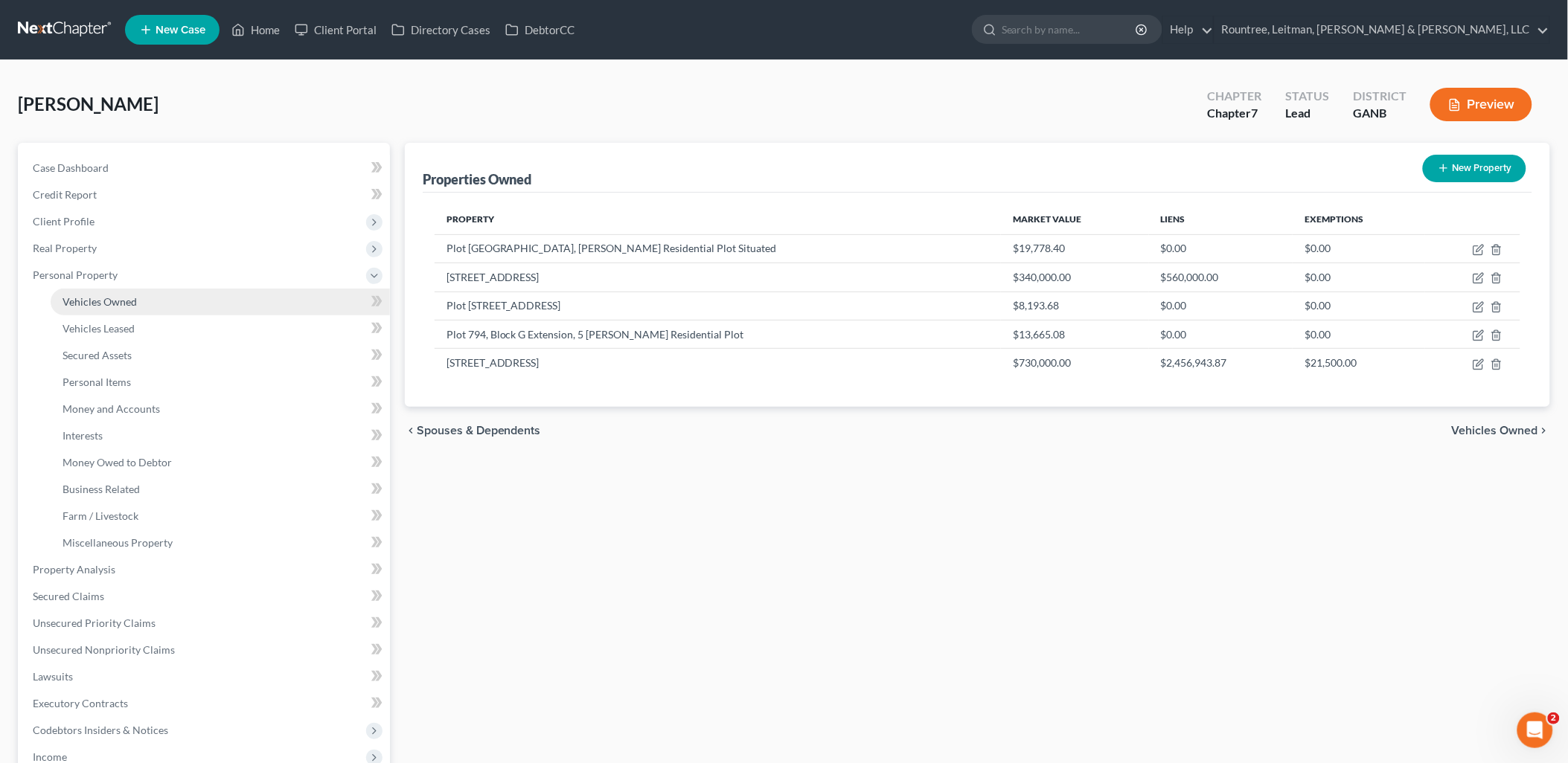
click at [174, 298] on link "Vehicles Owned" at bounding box center [220, 302] width 339 height 27
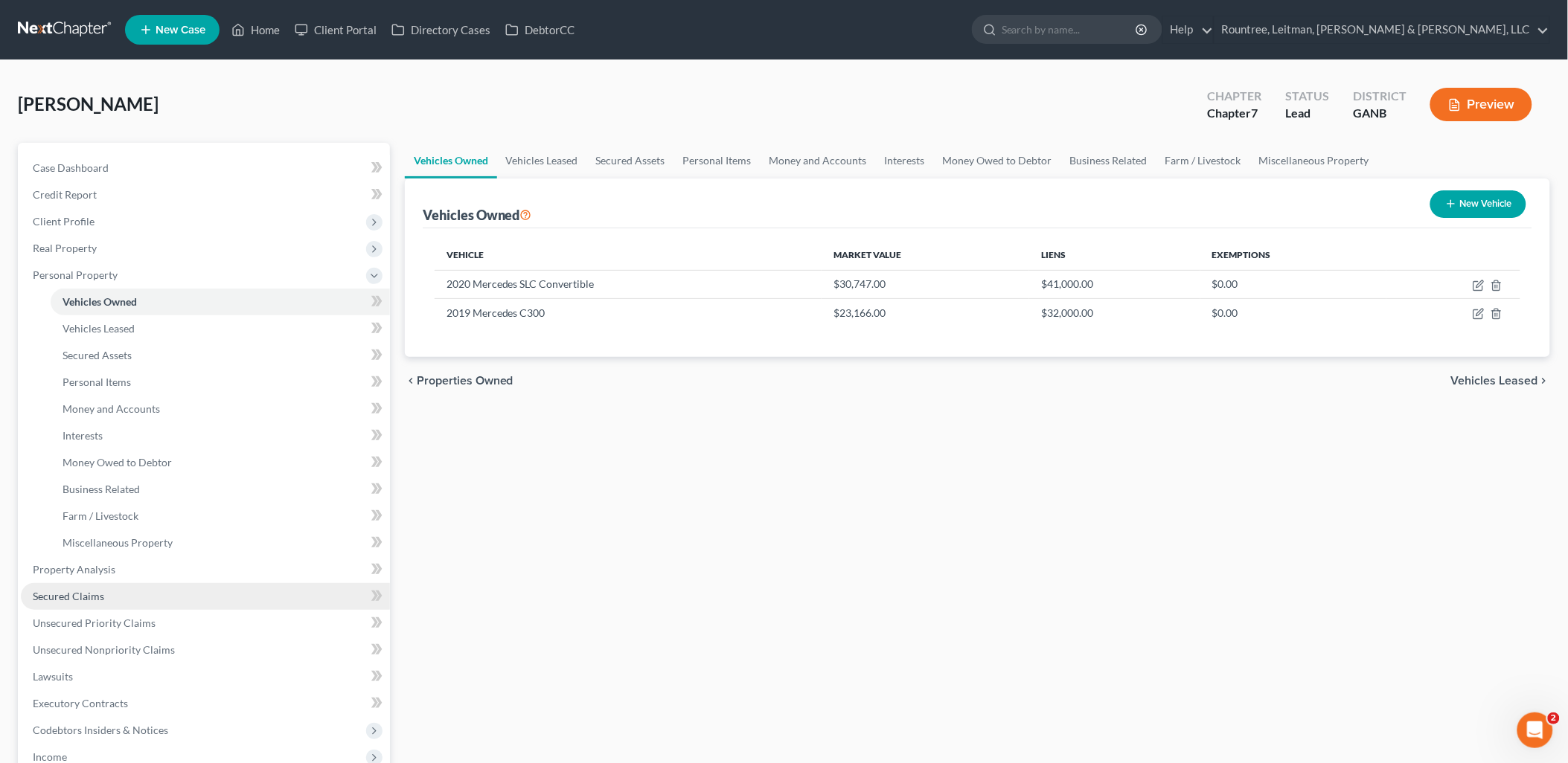
click at [87, 601] on link "Secured Claims" at bounding box center [205, 597] width 369 height 27
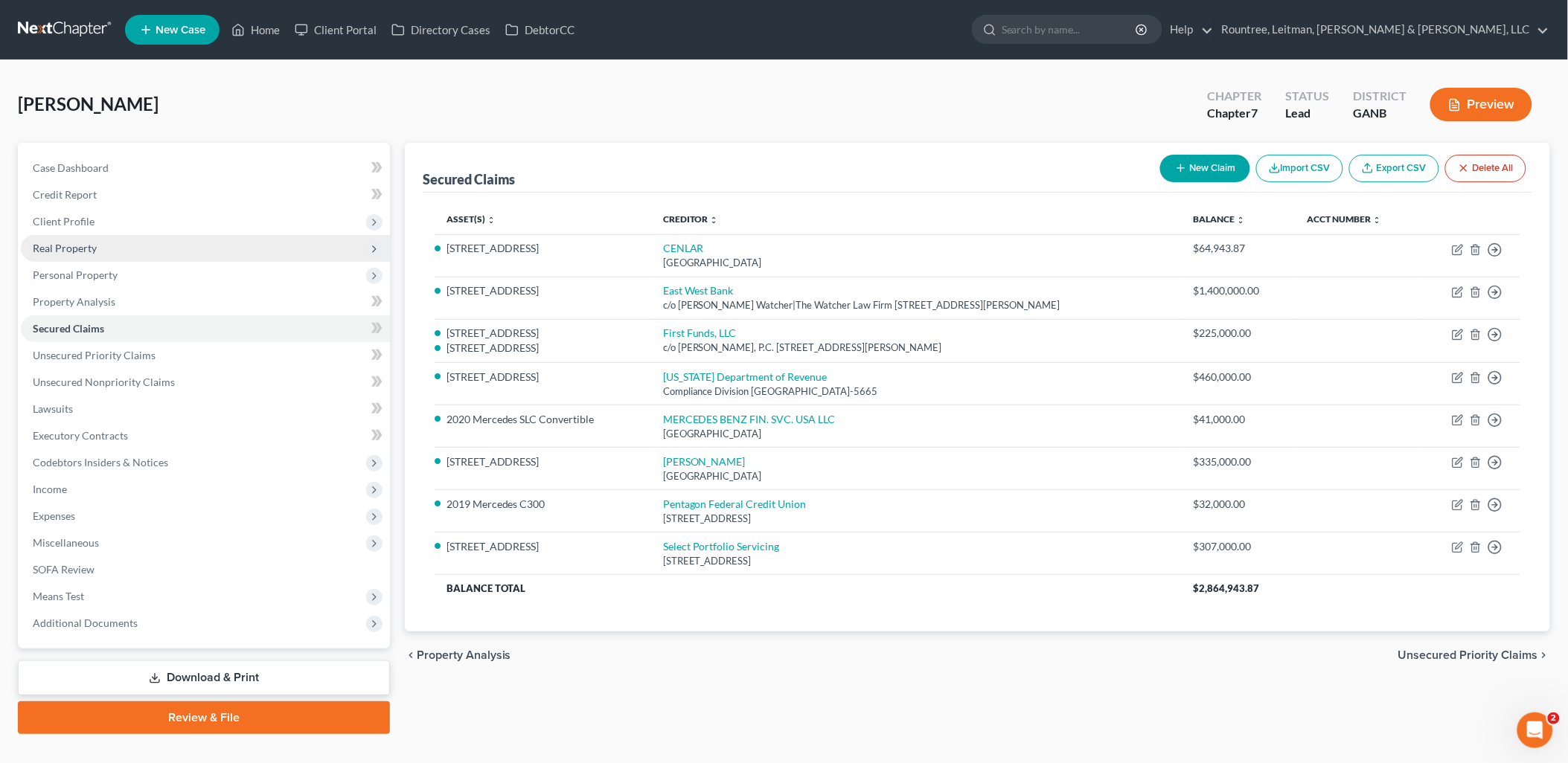
click at [142, 259] on span "Real Property" at bounding box center [205, 248] width 369 height 27
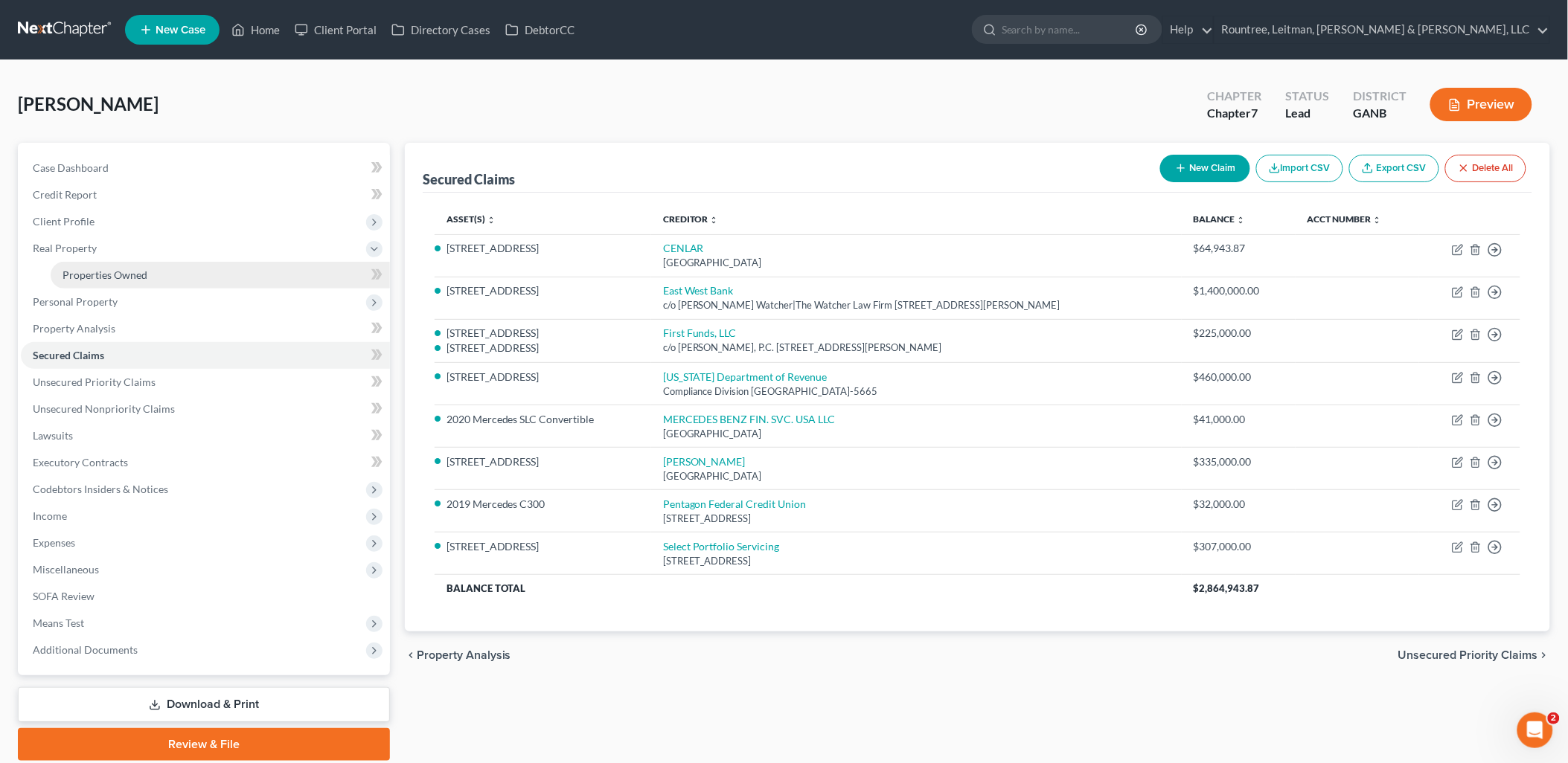
click at [143, 270] on span "Properties Owned" at bounding box center [105, 275] width 85 height 13
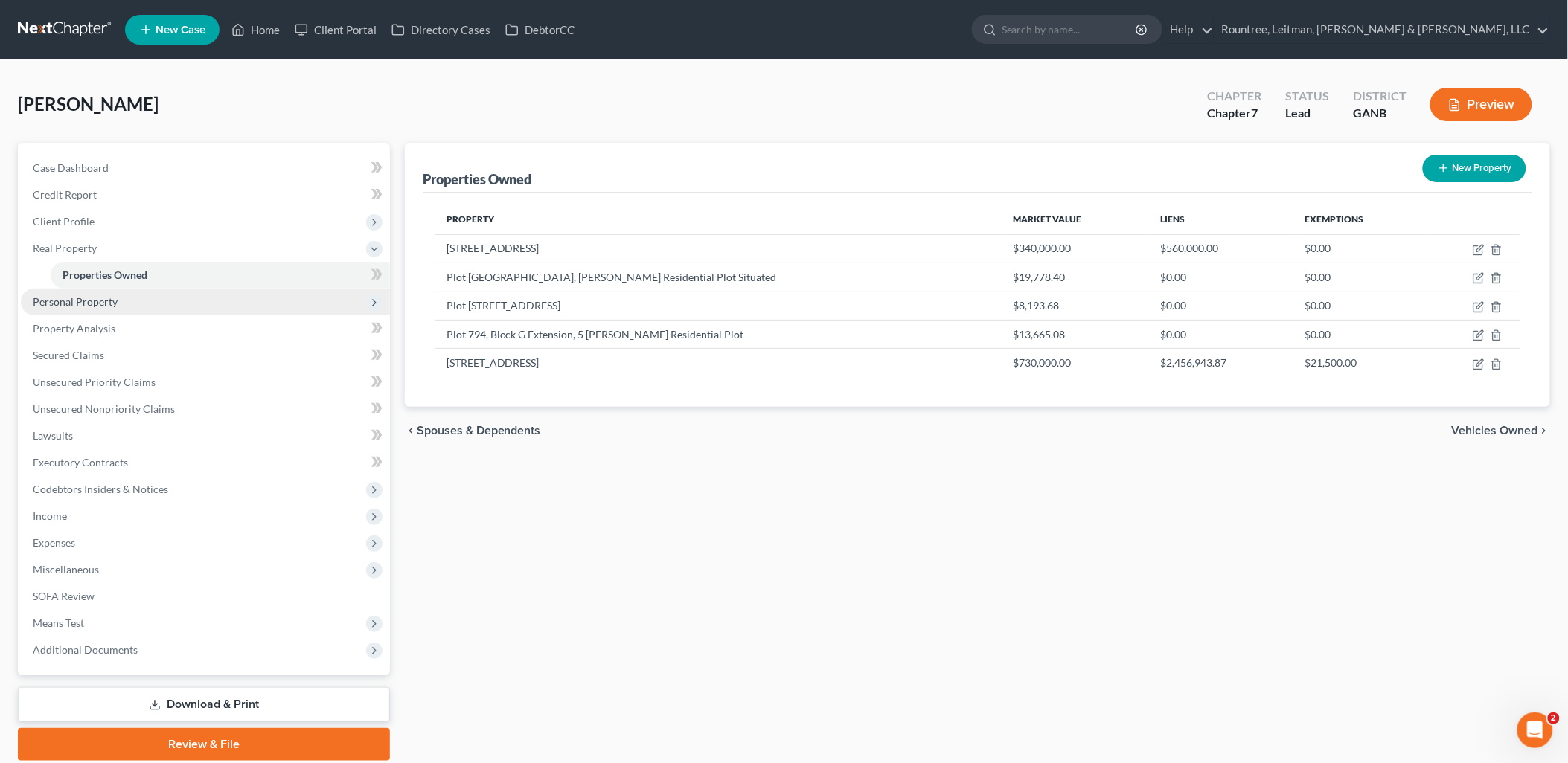
click at [155, 298] on span "Personal Property" at bounding box center [205, 302] width 369 height 27
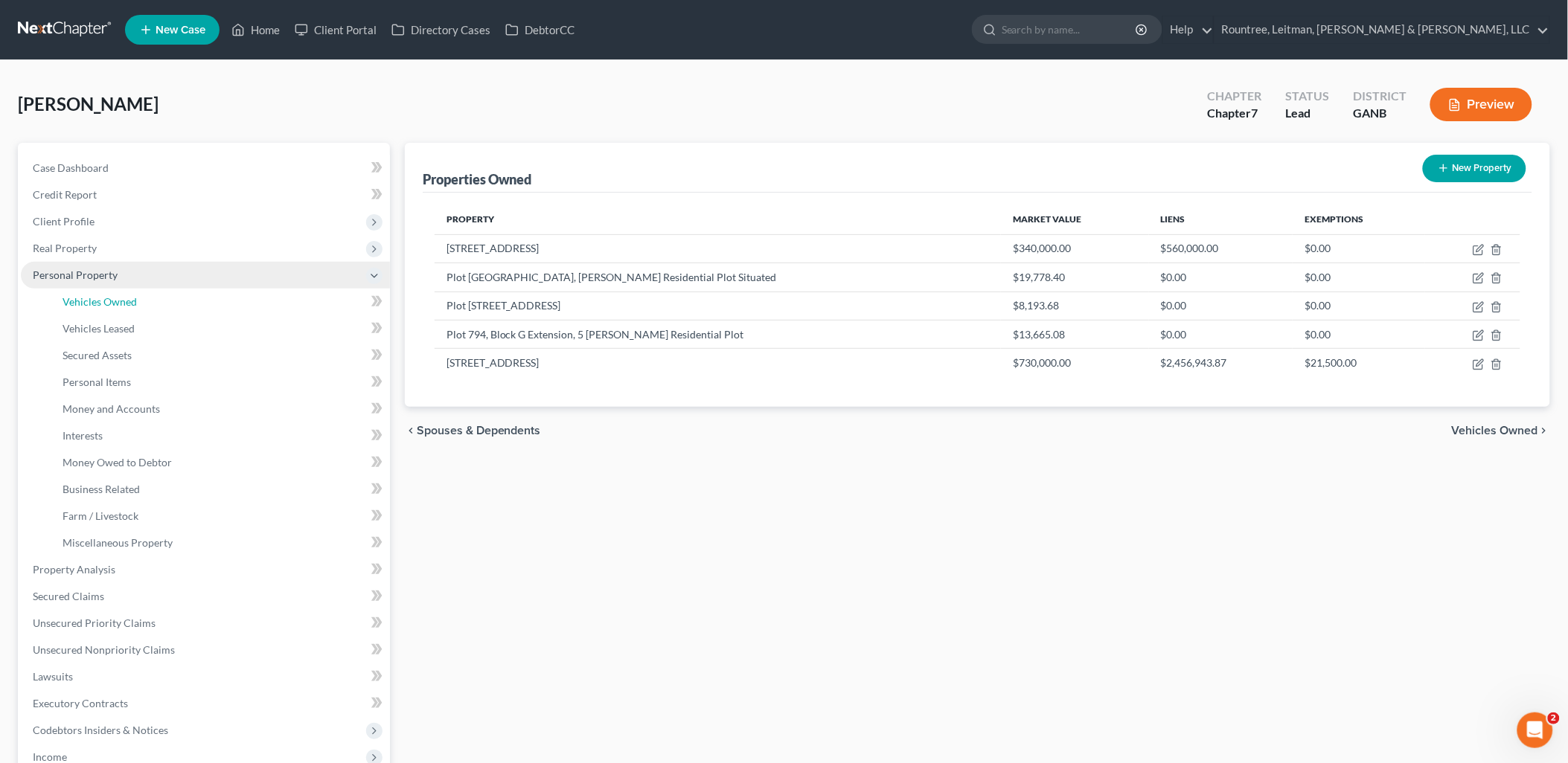
click at [155, 298] on link "Vehicles Owned" at bounding box center [220, 302] width 339 height 27
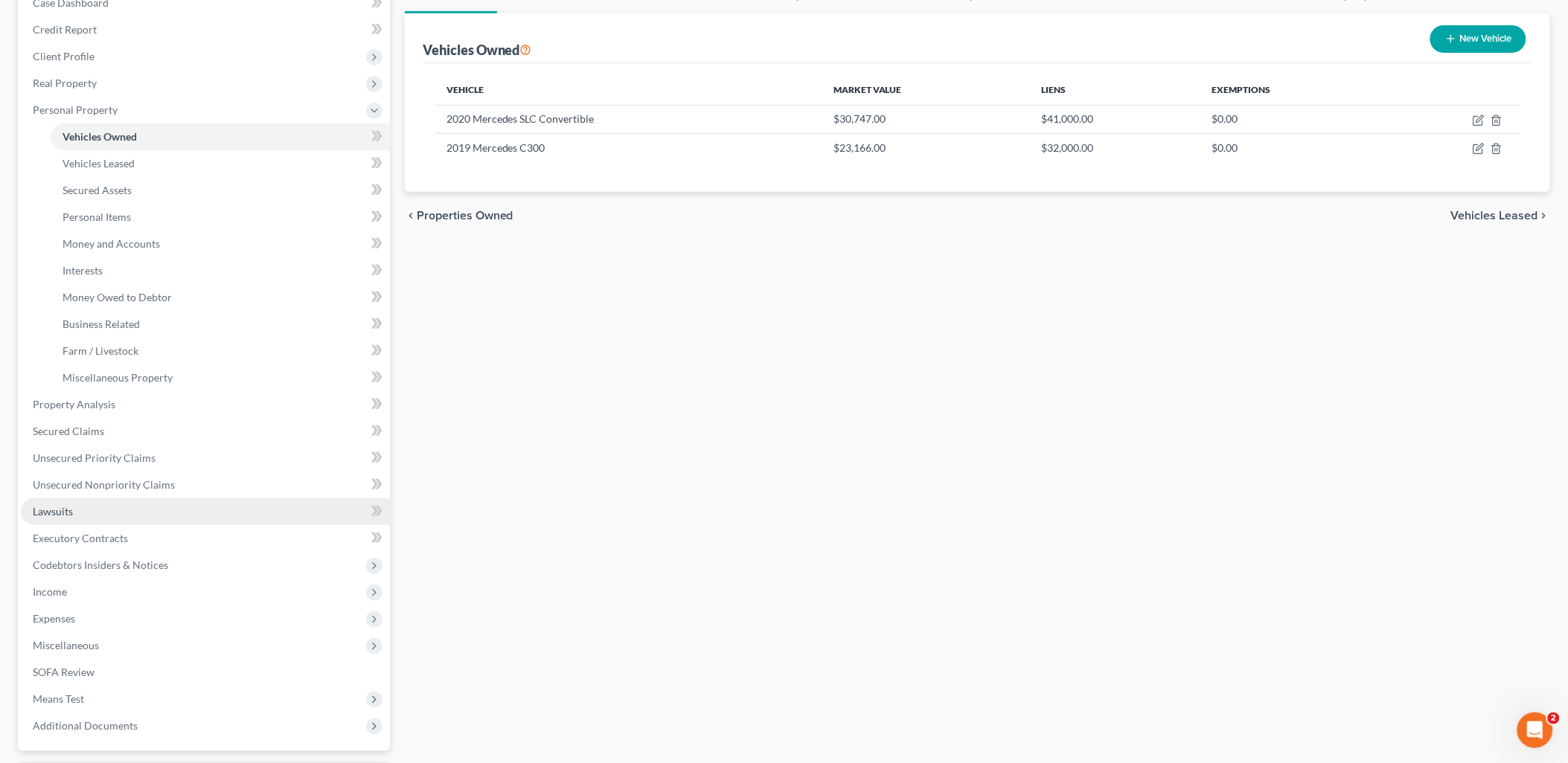
click at [107, 501] on link "Lawsuits" at bounding box center [205, 511] width 369 height 27
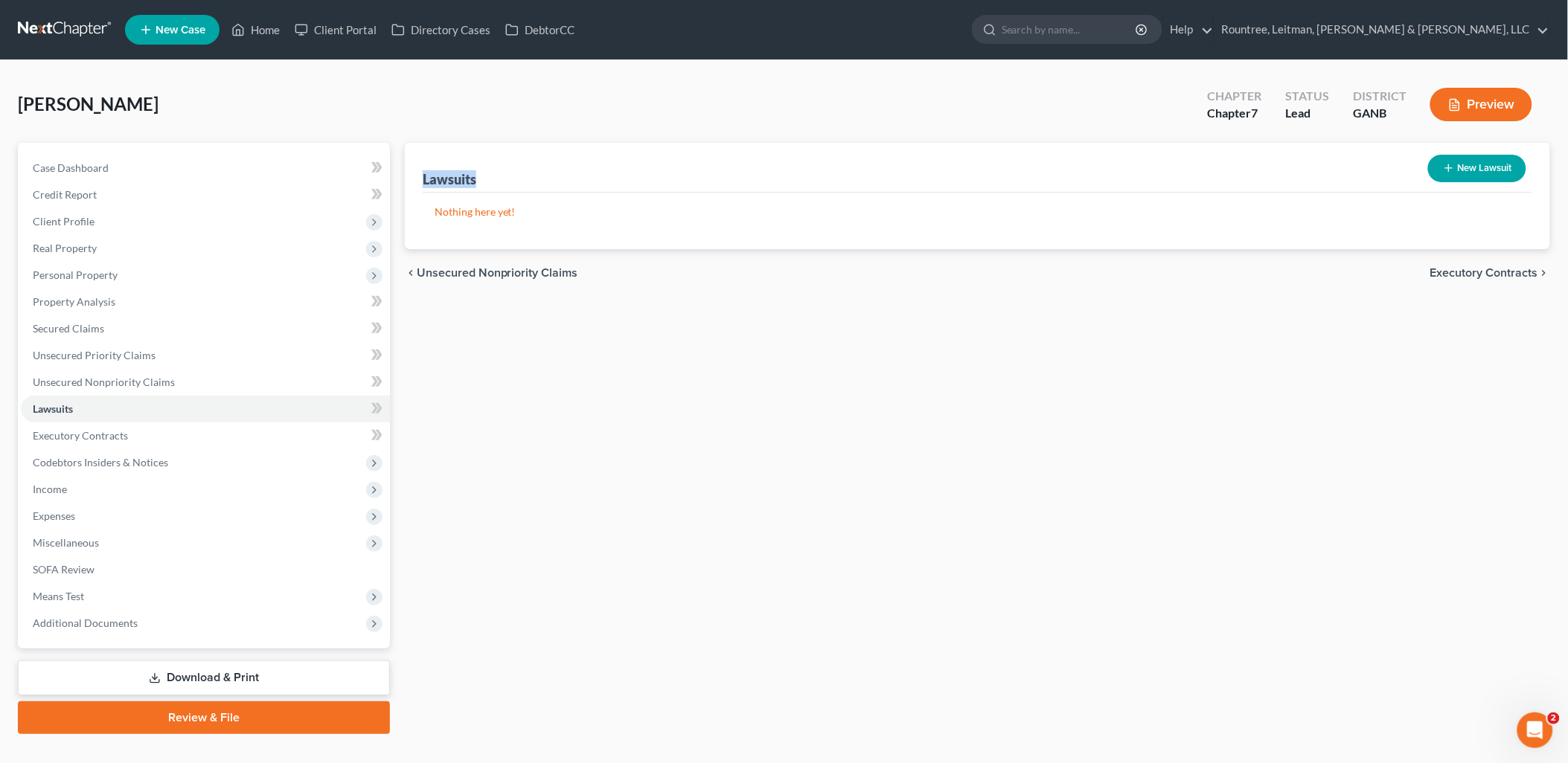
drag, startPoint x: 477, startPoint y: 180, endPoint x: 425, endPoint y: 180, distance: 52.0
click at [425, 180] on div "Lawsuits New Lawsuit" at bounding box center [978, 167] width 1110 height 50
click at [680, 235] on div "Nothing here yet! Court Name Date Filed Status Creditor Name Case No" at bounding box center [978, 222] width 1110 height 57
drag, startPoint x: 146, startPoint y: 104, endPoint x: 16, endPoint y: 100, distance: 130.1
click at [16, 100] on div "[PERSON_NAME] Upgraded Chapter Chapter 7 Status Lead District GANB Preview Peti…" at bounding box center [784, 413] width 1568 height 704
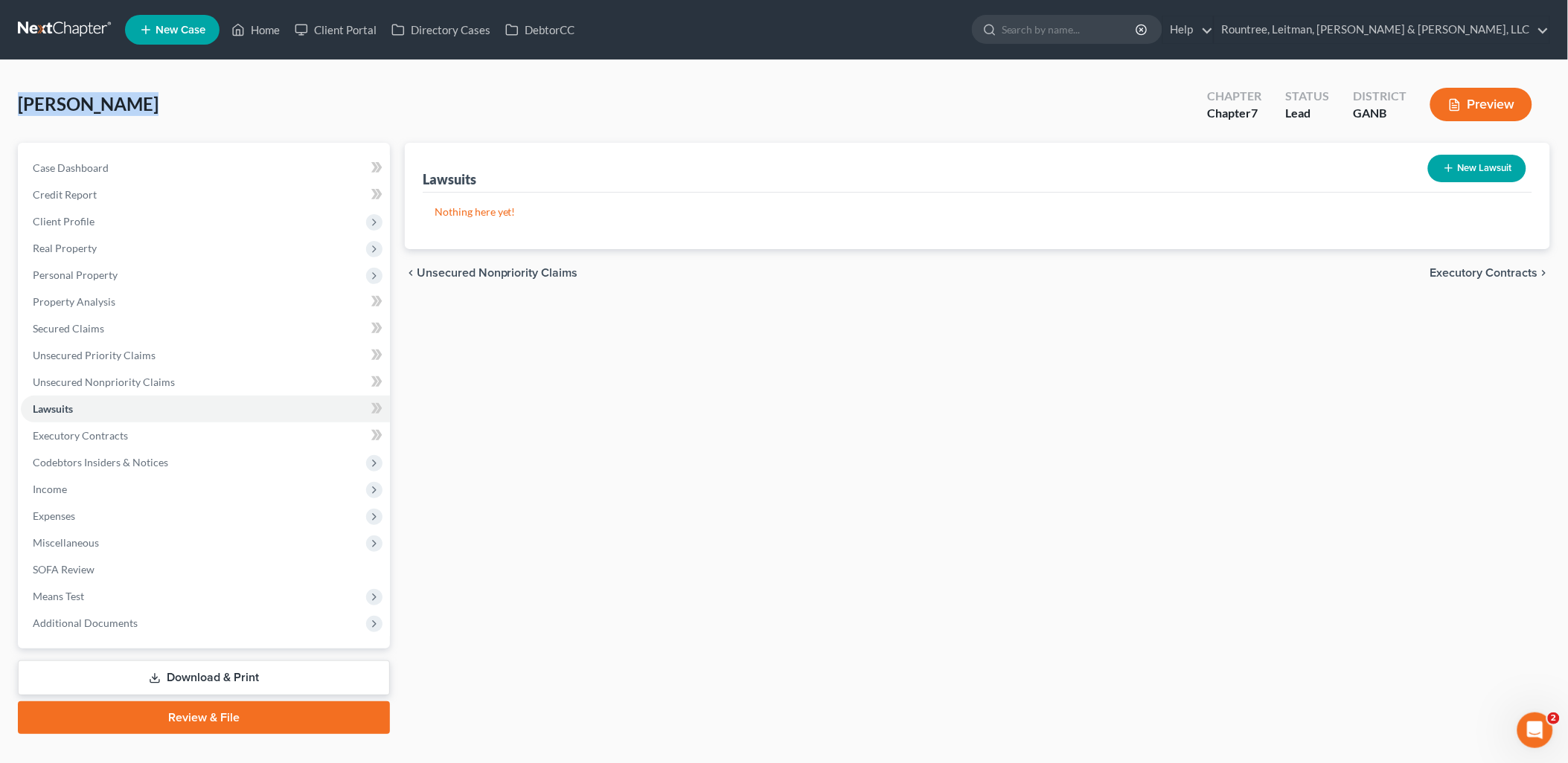
drag, startPoint x: 132, startPoint y: 120, endPoint x: 354, endPoint y: 124, distance: 222.0
click at [354, 124] on div "[PERSON_NAME] Upgraded Chapter Chapter 7 Status Lead District GANB Preview" at bounding box center [784, 110] width 1532 height 64
click at [359, 102] on div "[PERSON_NAME] Upgraded Chapter Chapter 7 Status Lead District GANB Preview" at bounding box center [784, 110] width 1532 height 64
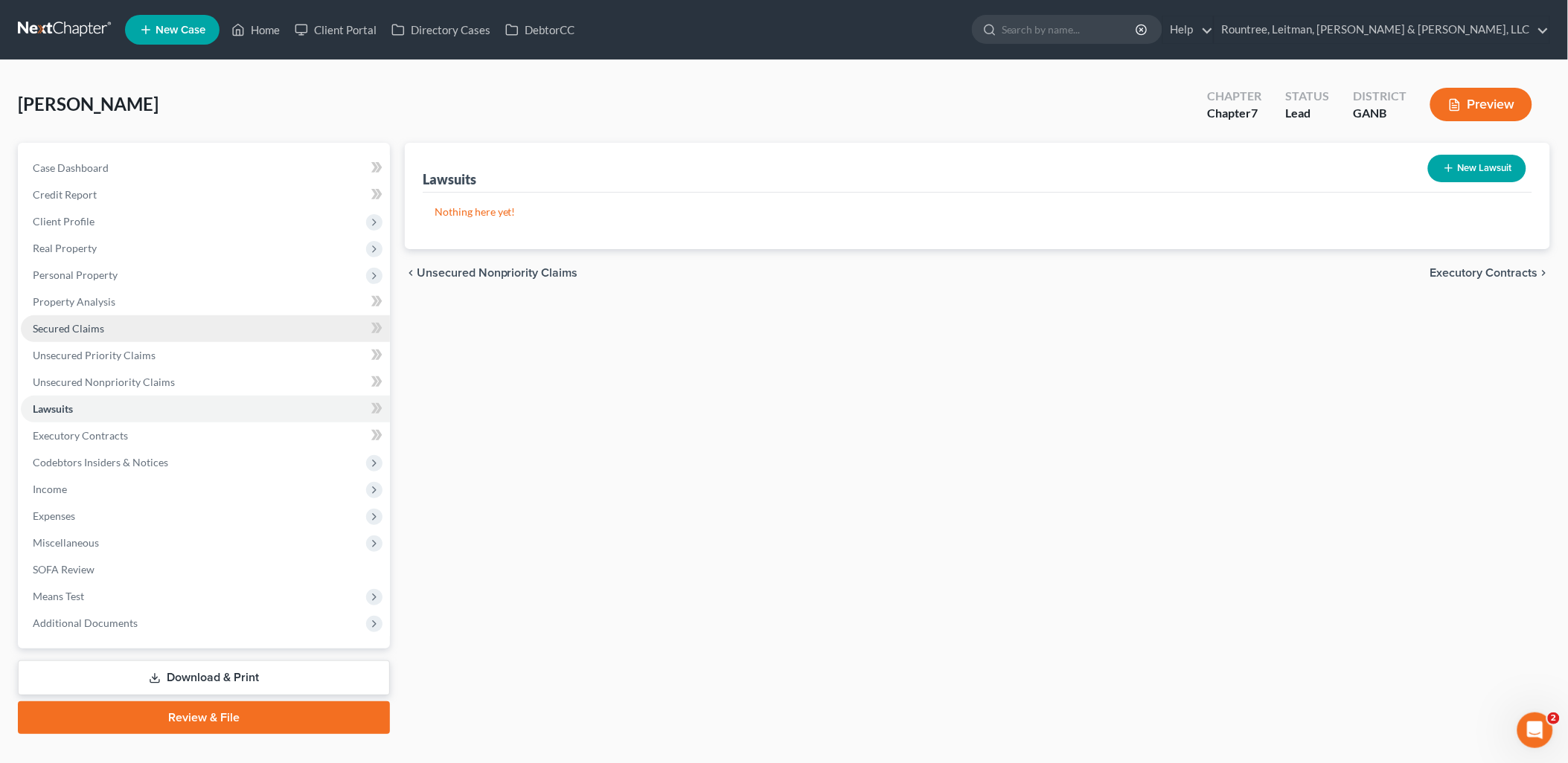
click at [156, 332] on link "Secured Claims" at bounding box center [205, 328] width 369 height 27
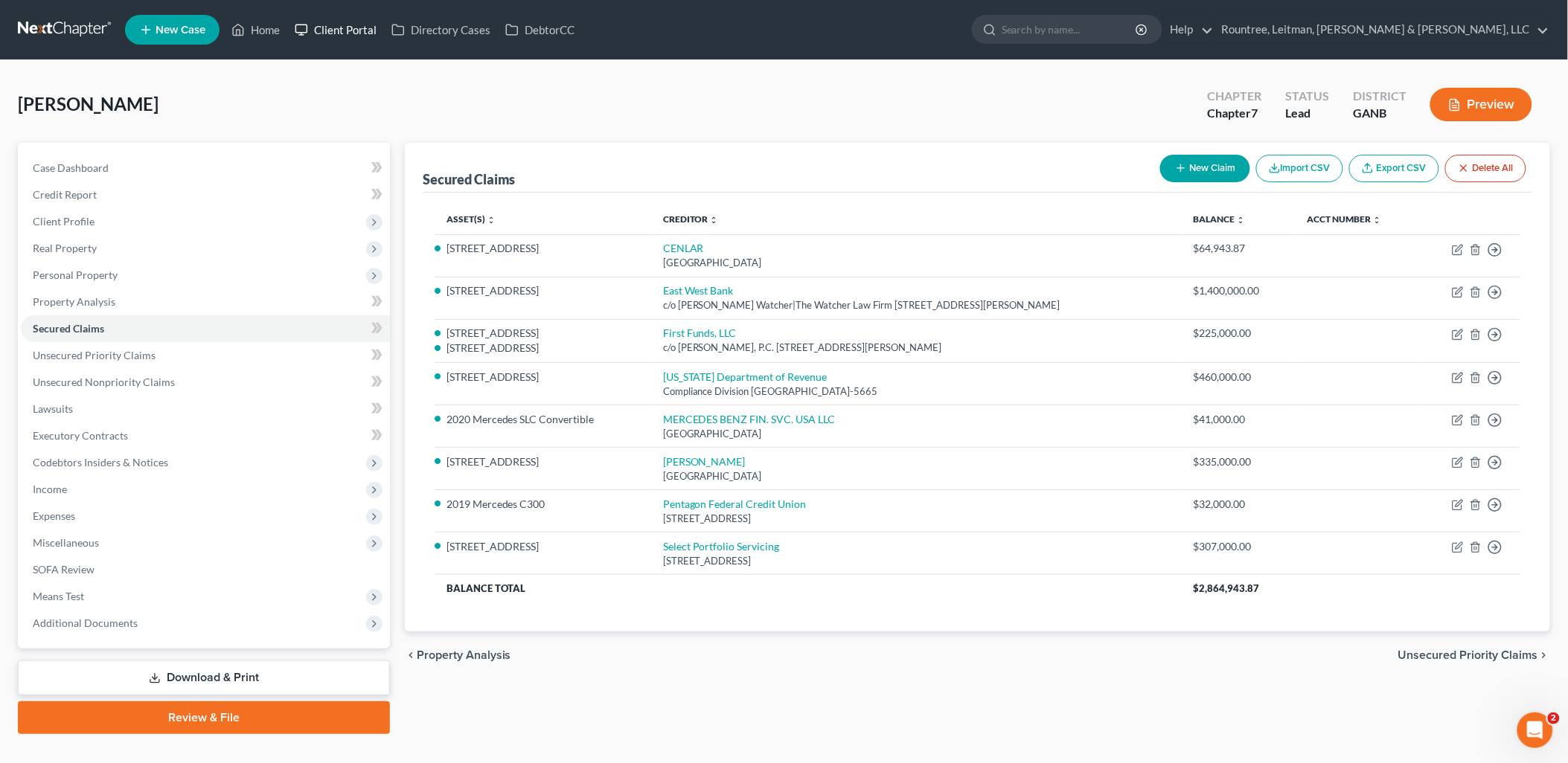
click at [336, 39] on link "Client Portal" at bounding box center [335, 29] width 97 height 27
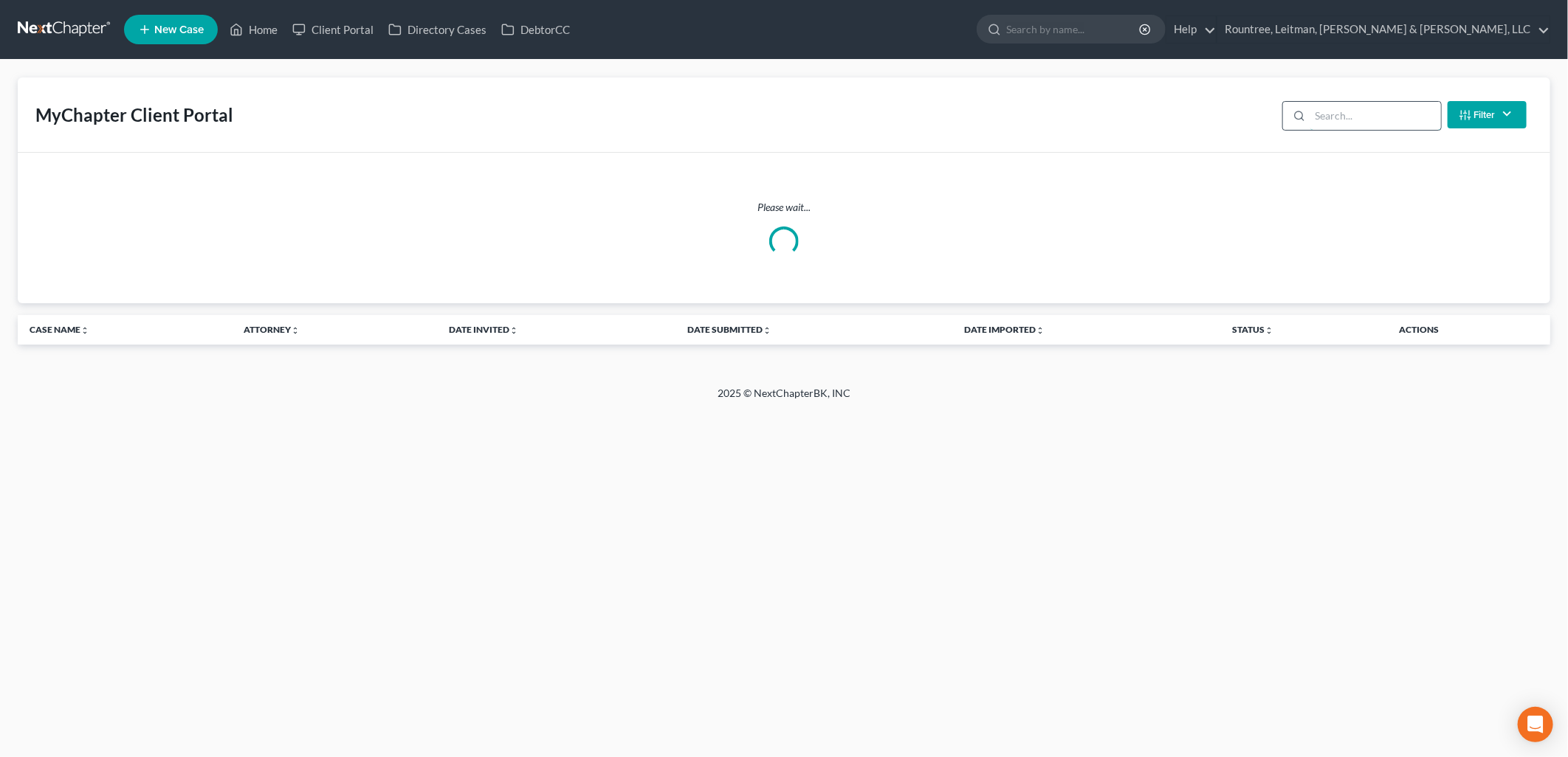
click at [1342, 116] on input "search" at bounding box center [1376, 116] width 130 height 28
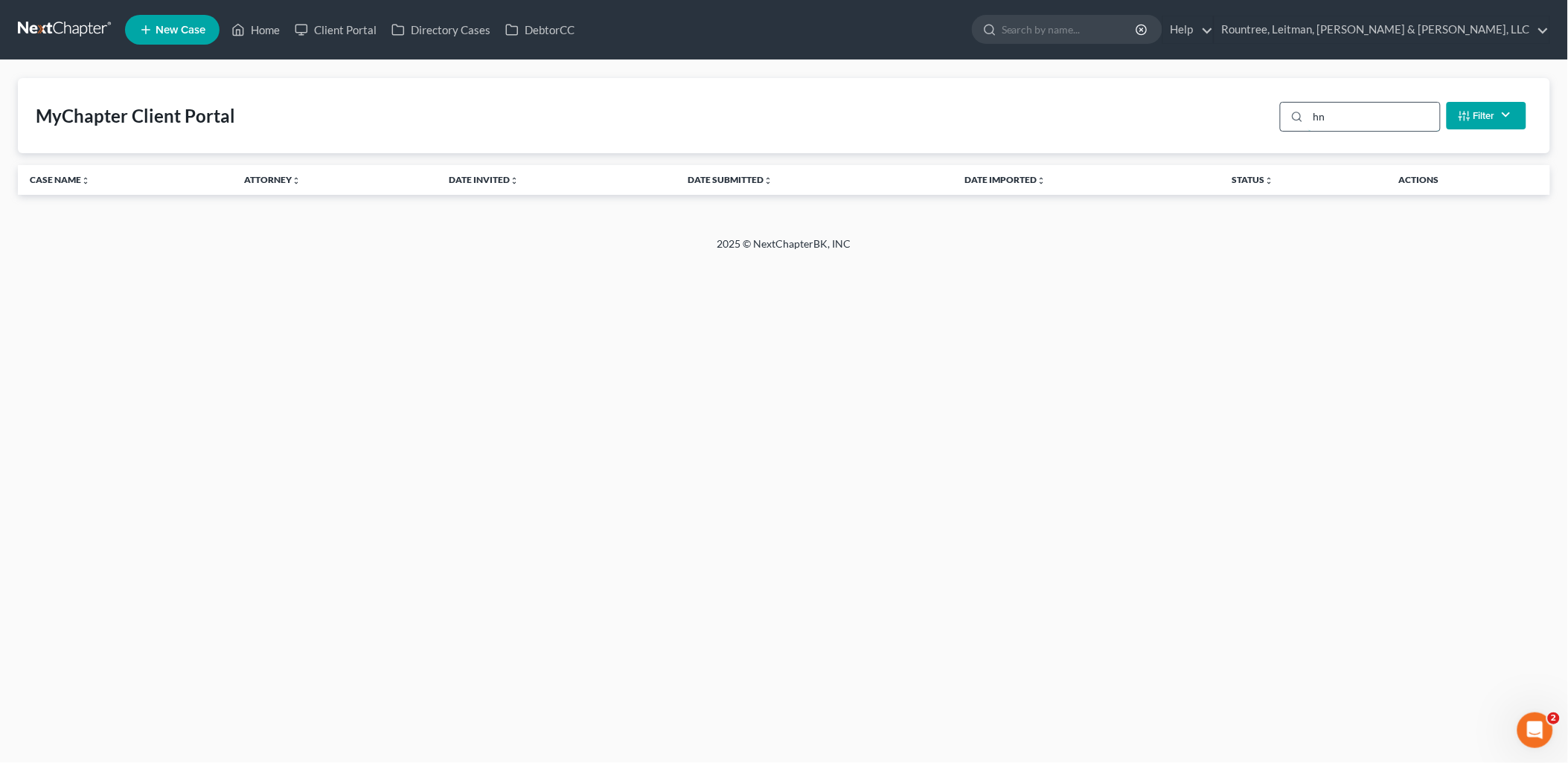
type input "h"
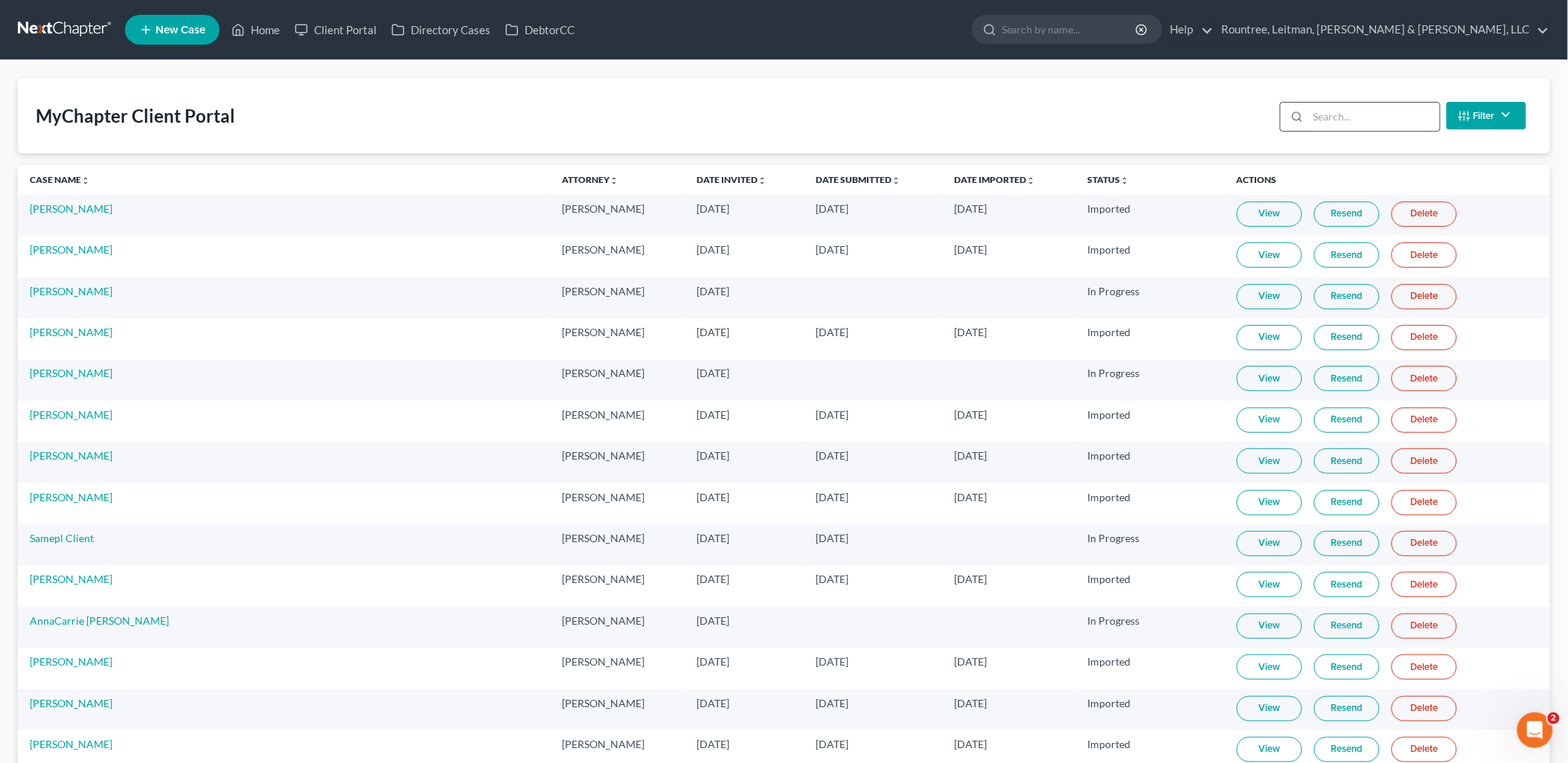
click at [1337, 116] on input "search" at bounding box center [1374, 117] width 132 height 28
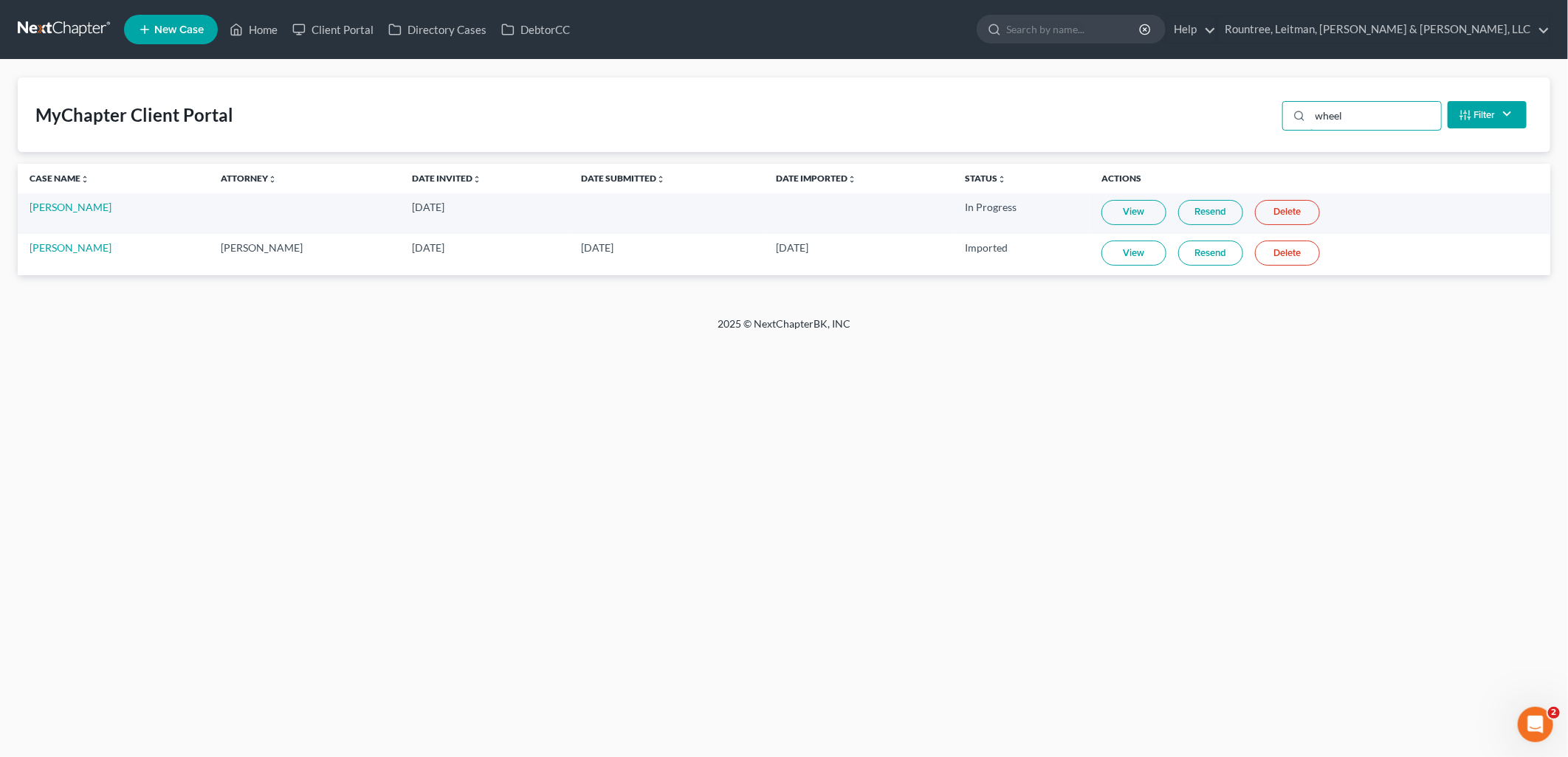
type input "wheel"
click at [83, 239] on td "Brandon Wheeless" at bounding box center [113, 254] width 192 height 41
click at [91, 248] on link "Brandon Wheeless" at bounding box center [70, 248] width 82 height 13
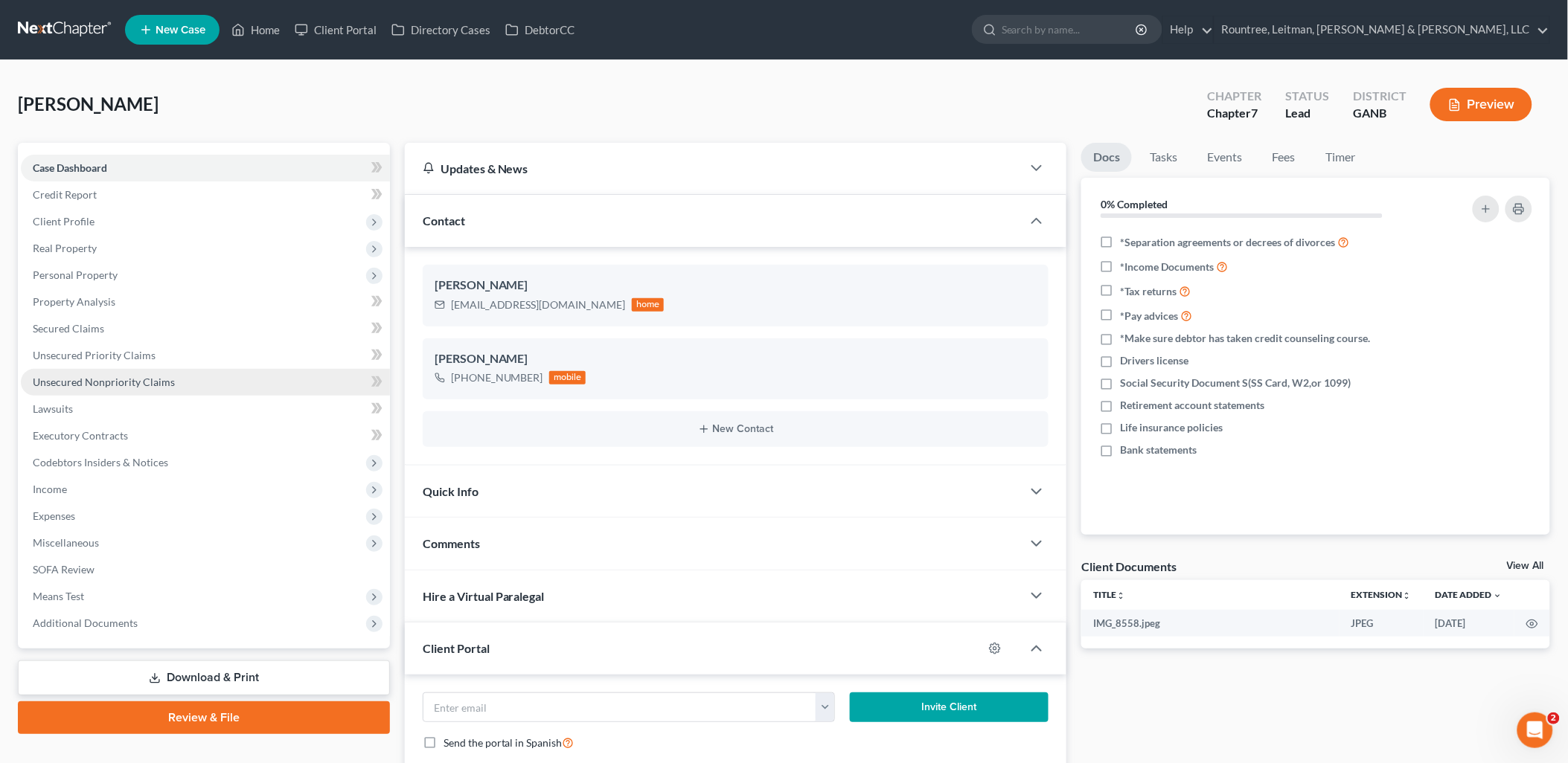
click at [123, 385] on span "Unsecured Nonpriority Claims" at bounding box center [104, 382] width 143 height 13
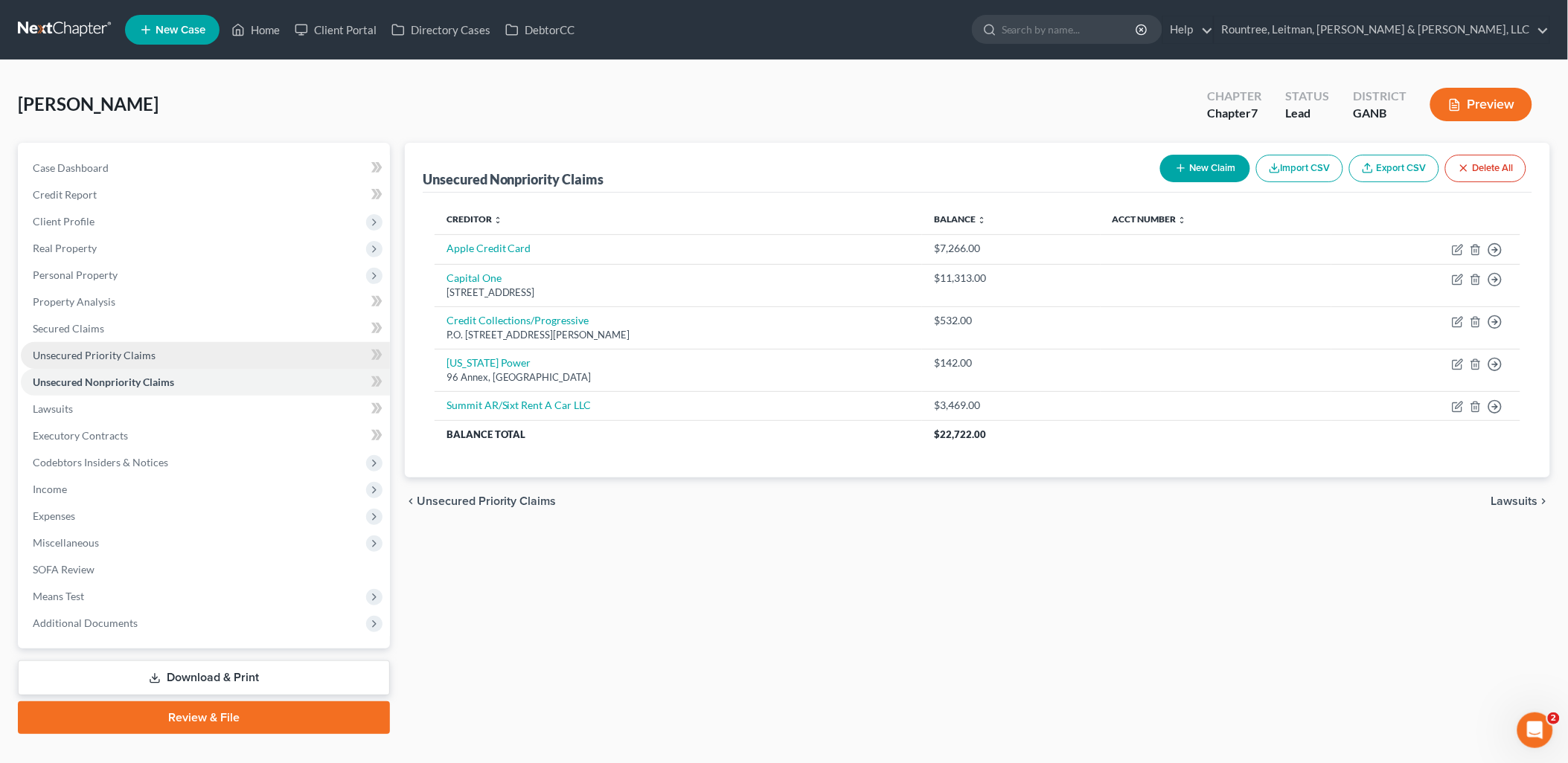
click at [121, 356] on span "Unsecured Priority Claims" at bounding box center [95, 356] width 123 height 13
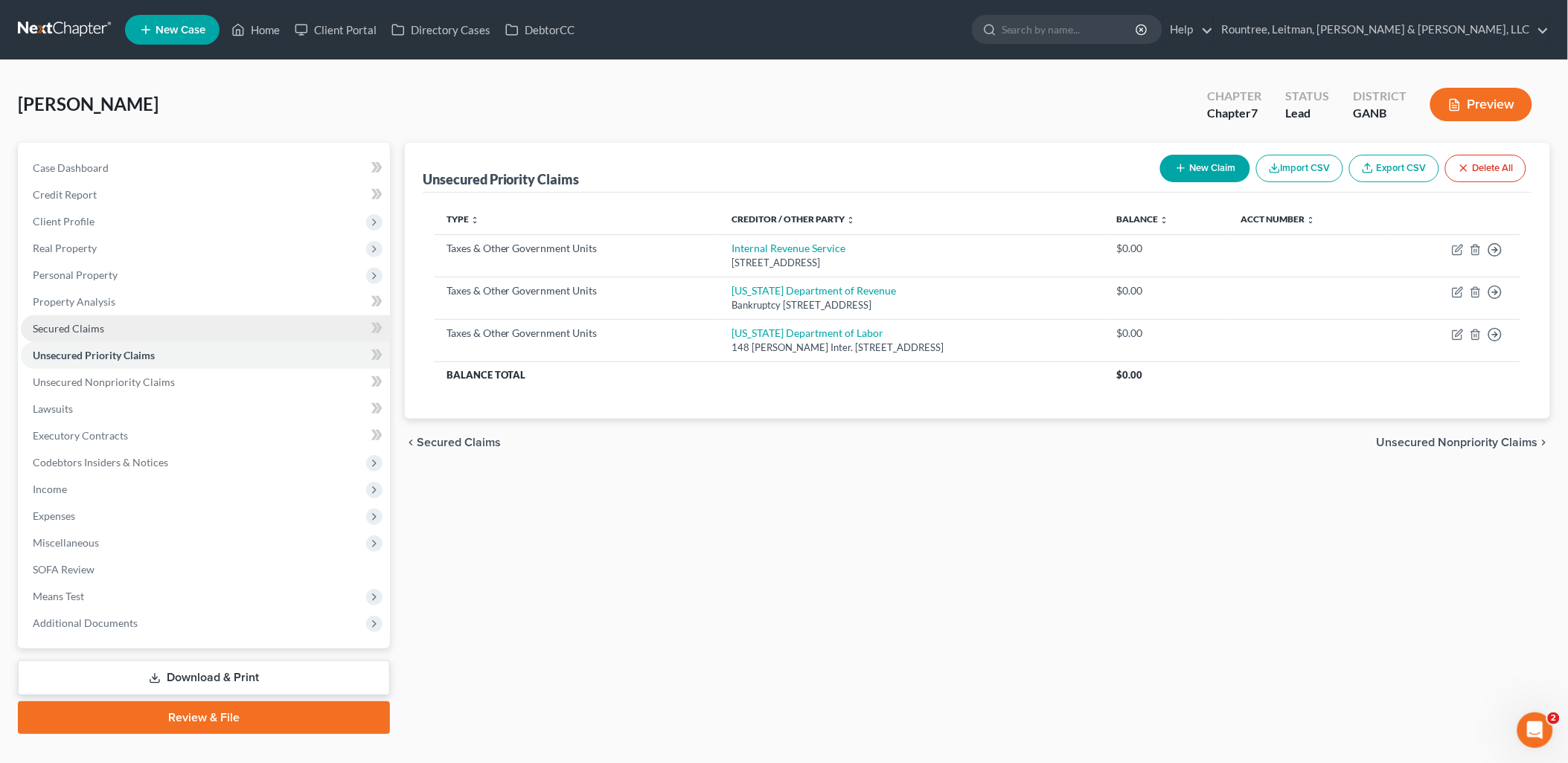
click at [113, 325] on link "Secured Claims" at bounding box center [205, 328] width 369 height 27
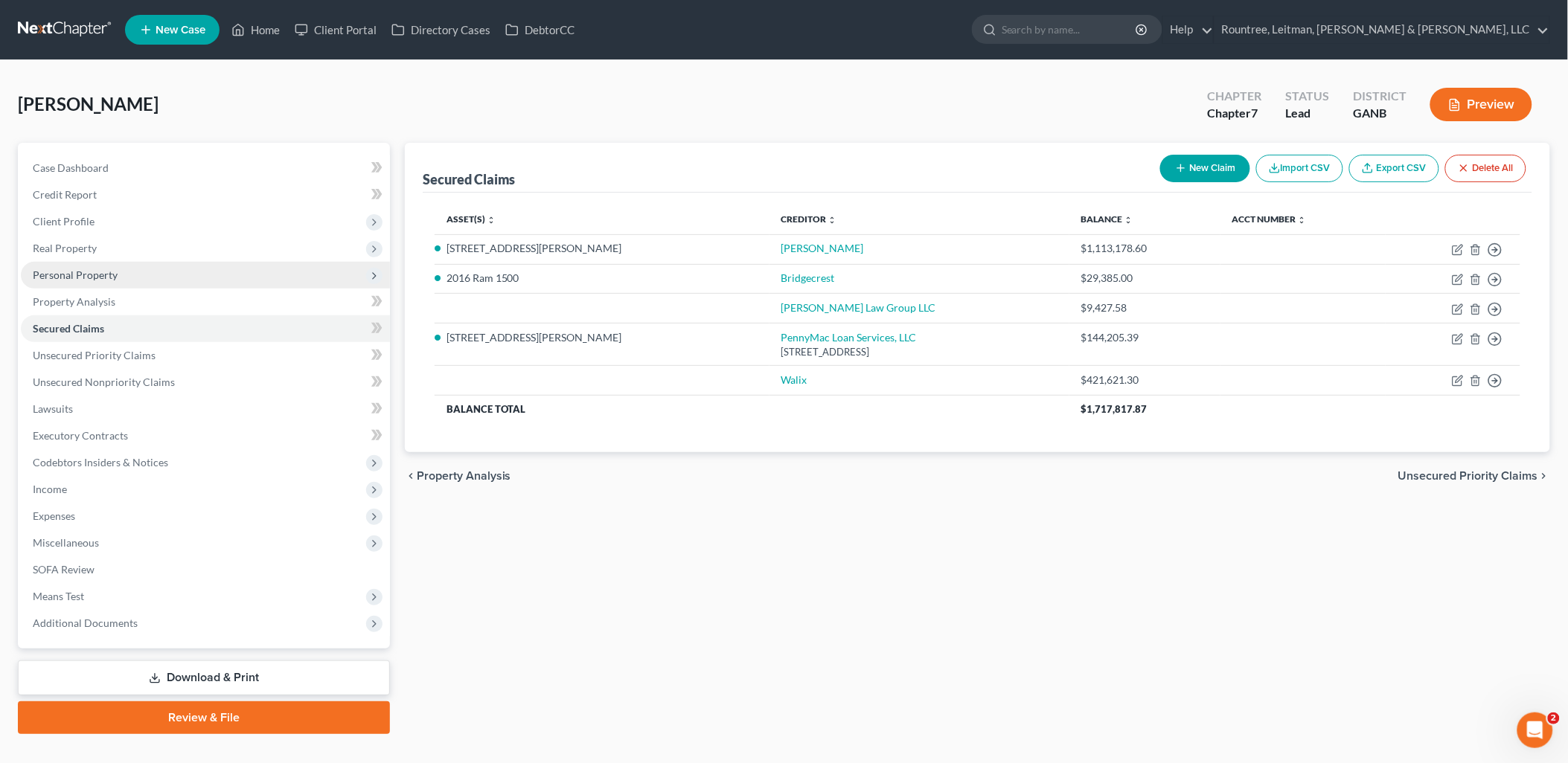
click at [102, 262] on span "Personal Property" at bounding box center [205, 275] width 369 height 27
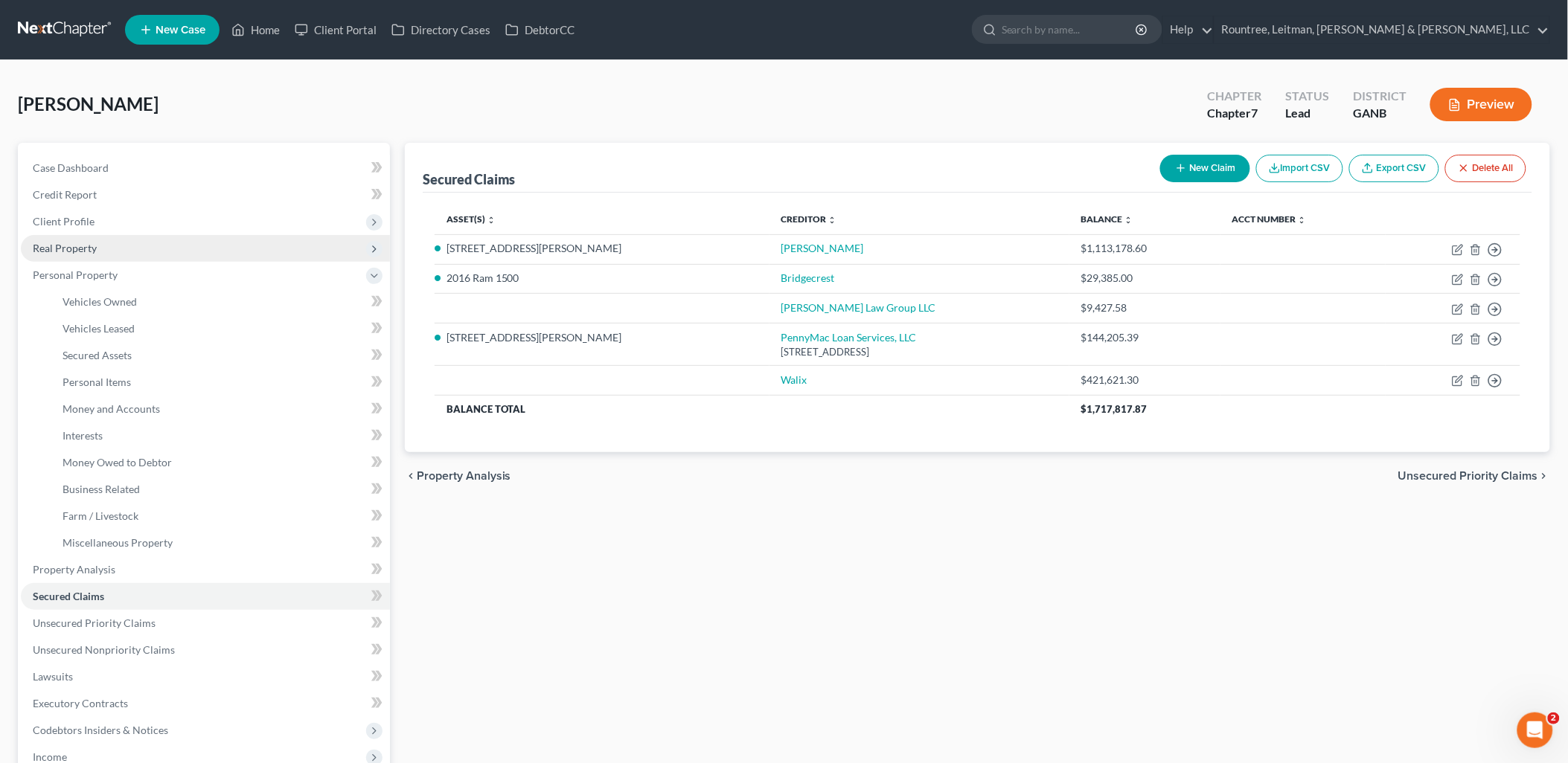
click at [101, 253] on span "Real Property" at bounding box center [205, 248] width 369 height 27
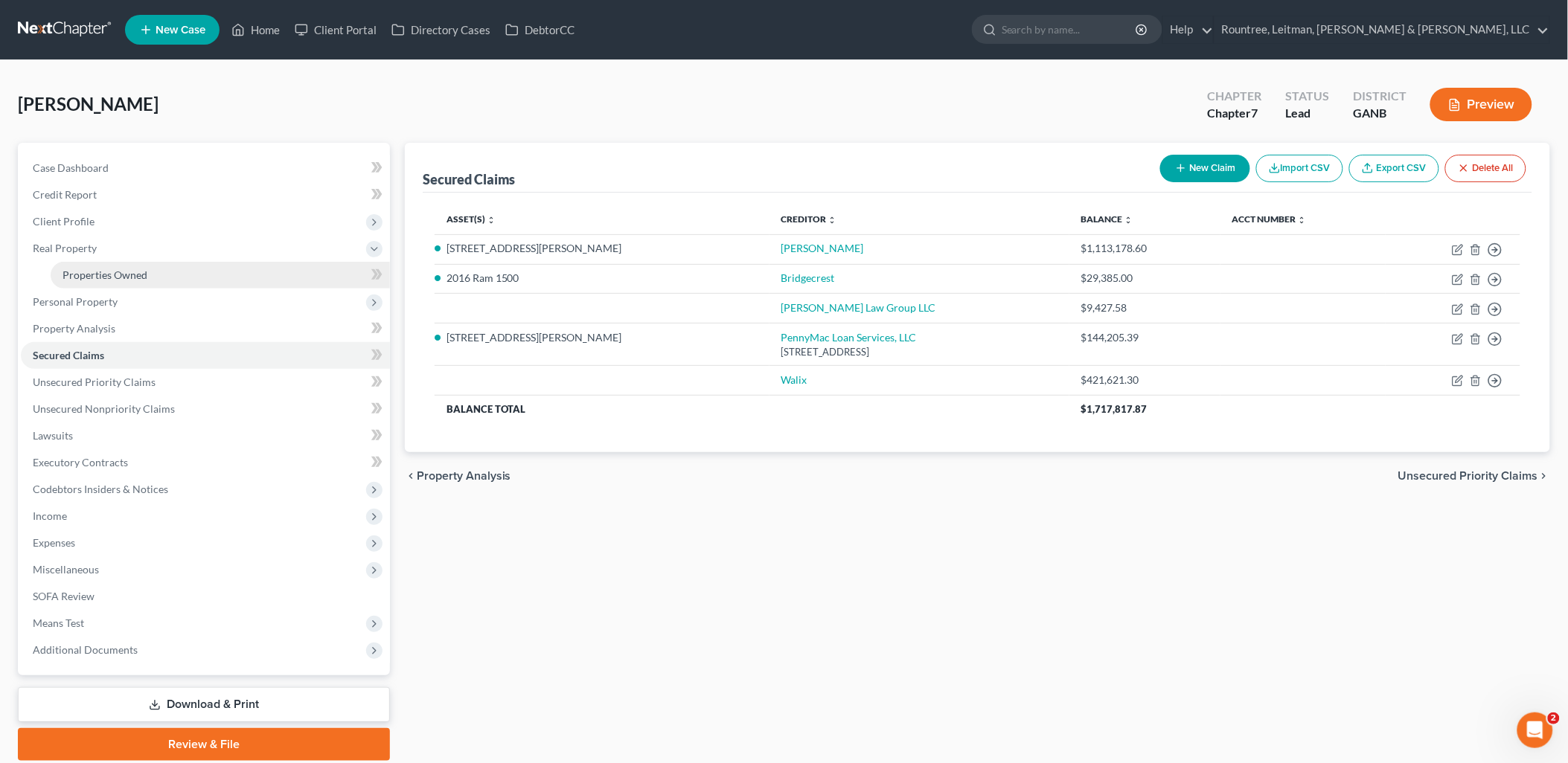
click at [102, 270] on span "Properties Owned" at bounding box center [105, 275] width 85 height 13
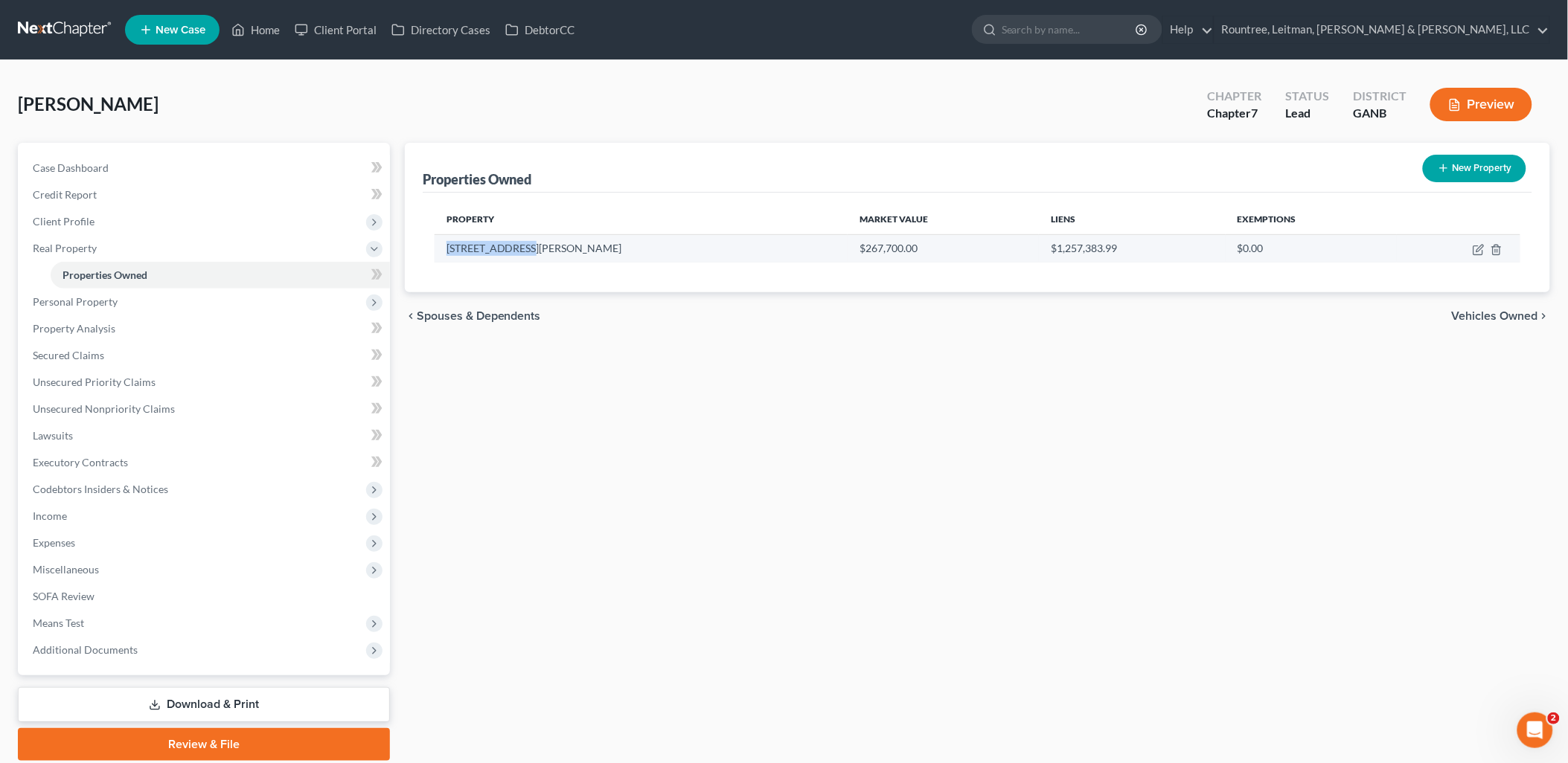
drag, startPoint x: 529, startPoint y: 245, endPoint x: 444, endPoint y: 251, distance: 85.2
click at [444, 251] on td "6068 Townes Way" at bounding box center [642, 248] width 414 height 28
drag, startPoint x: 444, startPoint y: 251, endPoint x: 568, endPoint y: 346, distance: 156.2
click at [568, 346] on div "Properties Owned New Property Property Market Value Liens Exemptions 6068 Towne…" at bounding box center [978, 451] width 1161 height 619
click at [1478, 251] on icon "button" at bounding box center [1480, 247] width 6 height 6
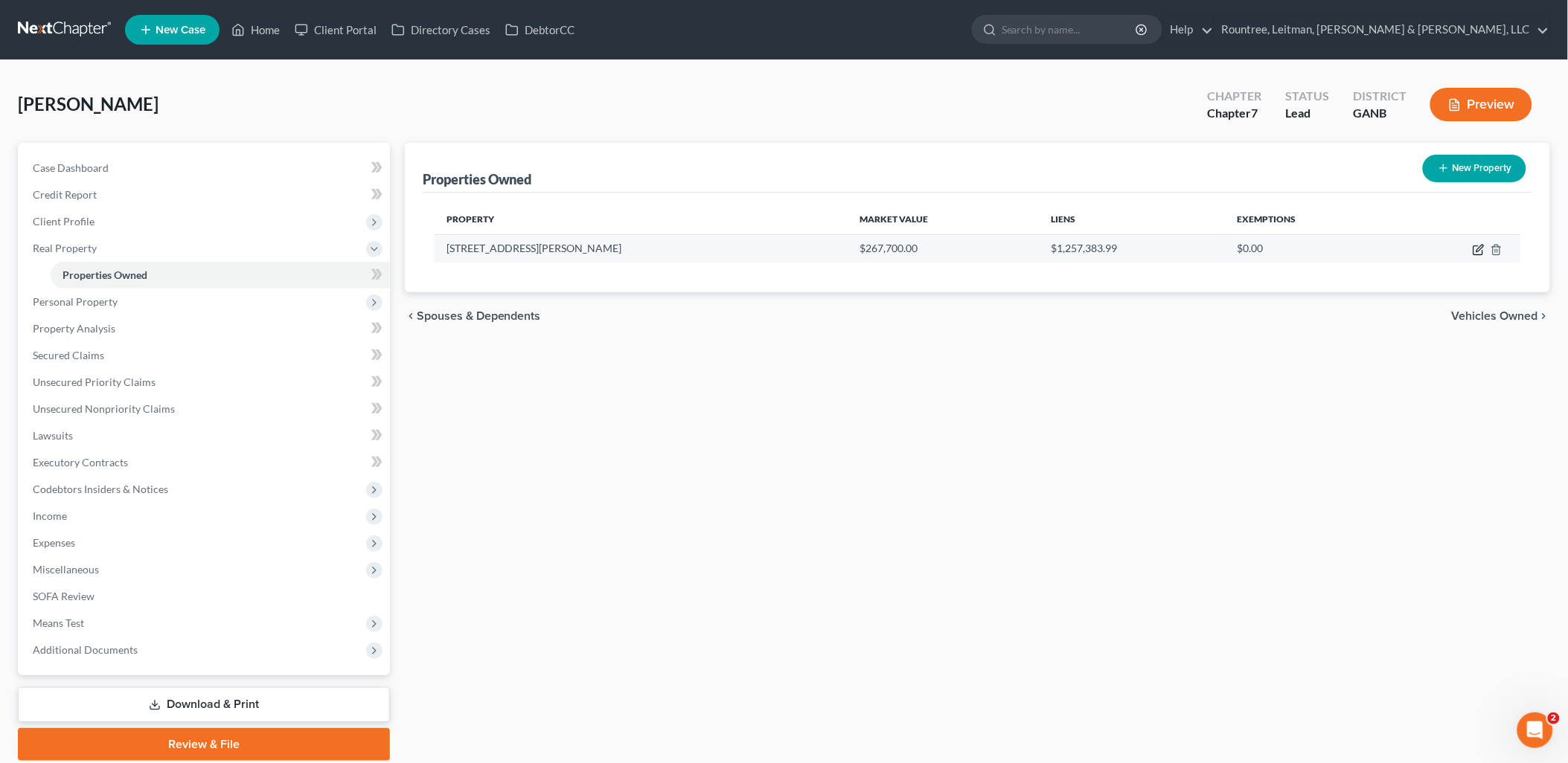
select select "10"
select select "3"
